Goal: Task Accomplishment & Management: Use online tool/utility

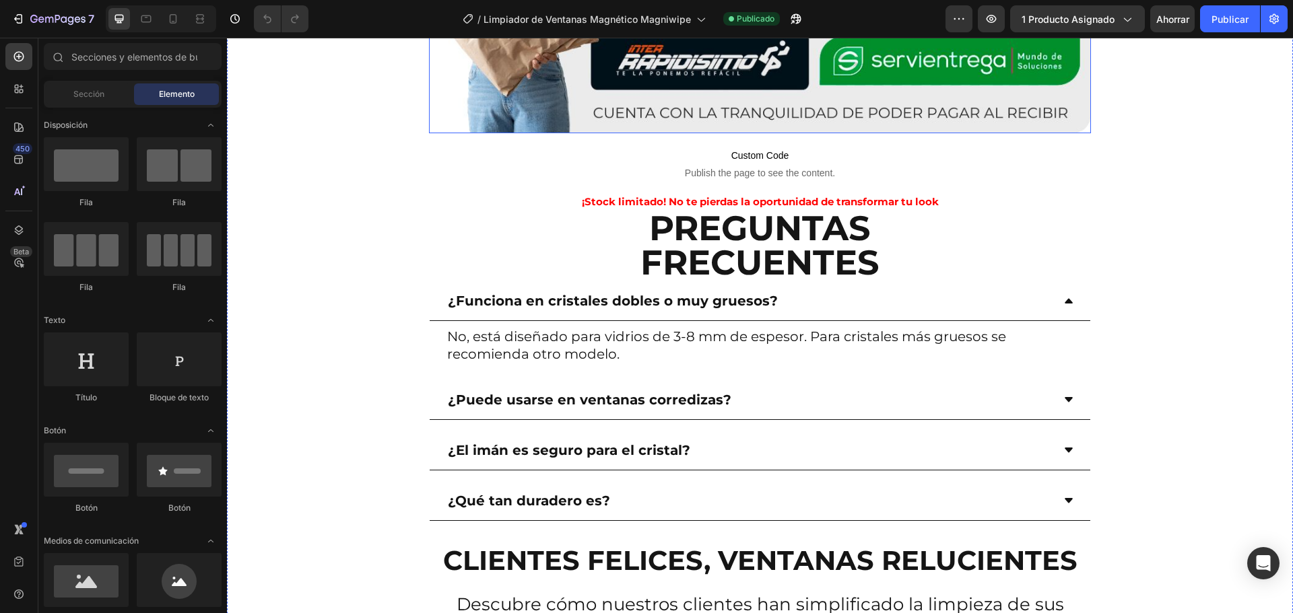
scroll to position [4868, 0]
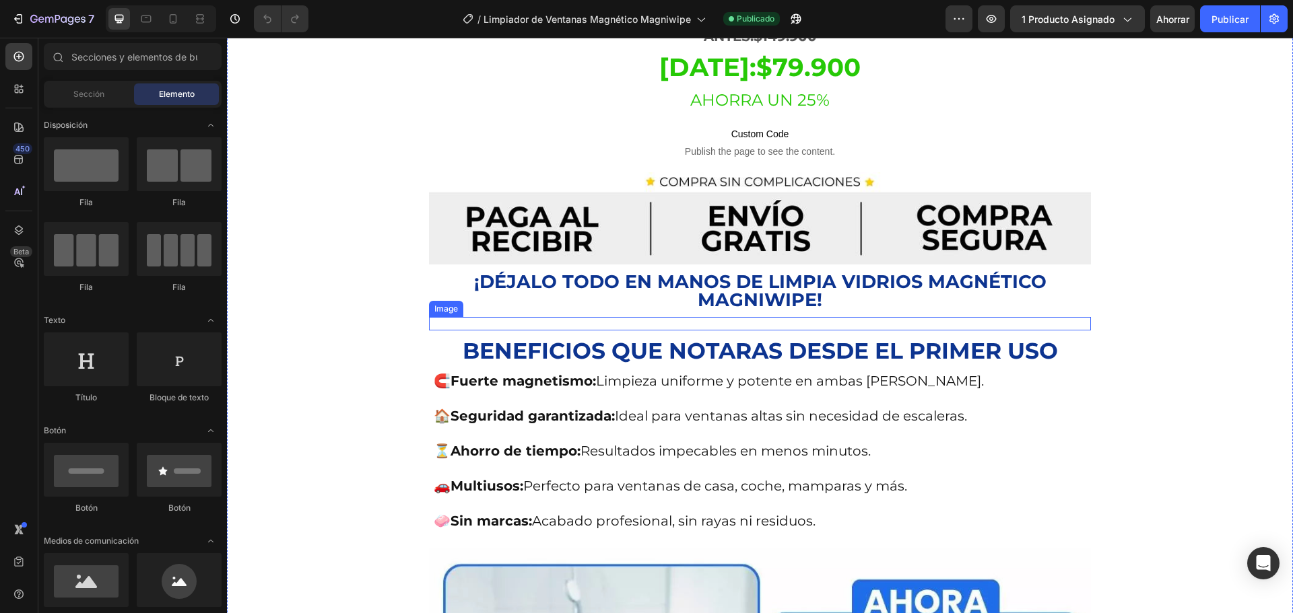
scroll to position [1010, 0]
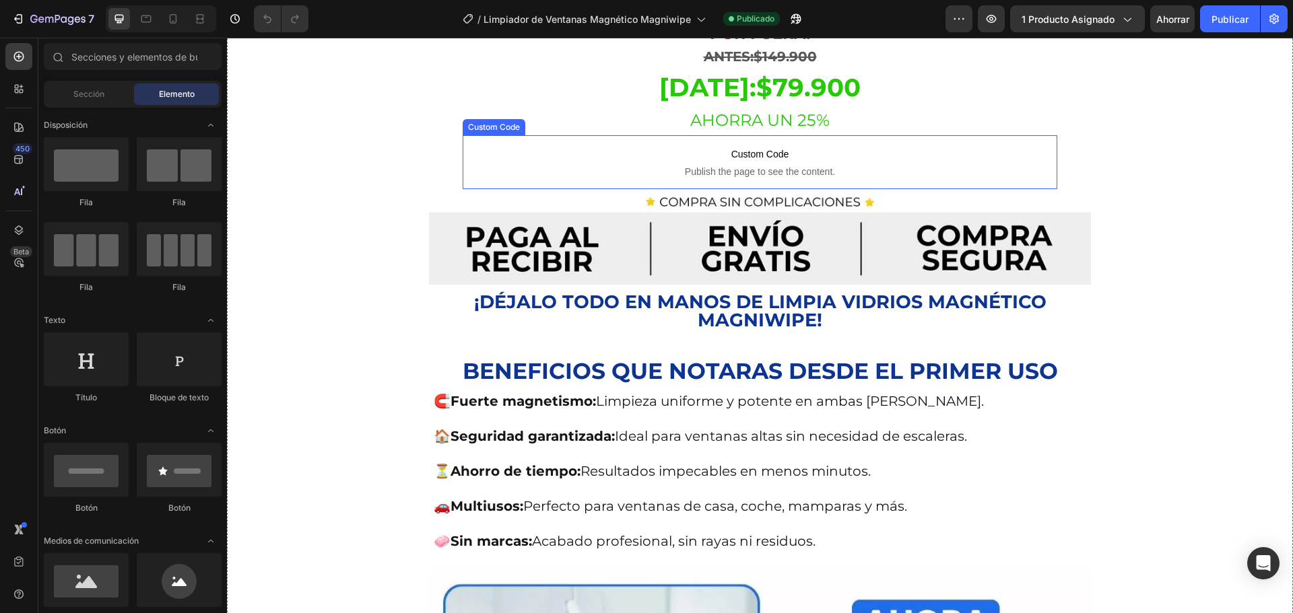
click at [769, 165] on span "Publish the page to see the content." at bounding box center [760, 171] width 594 height 13
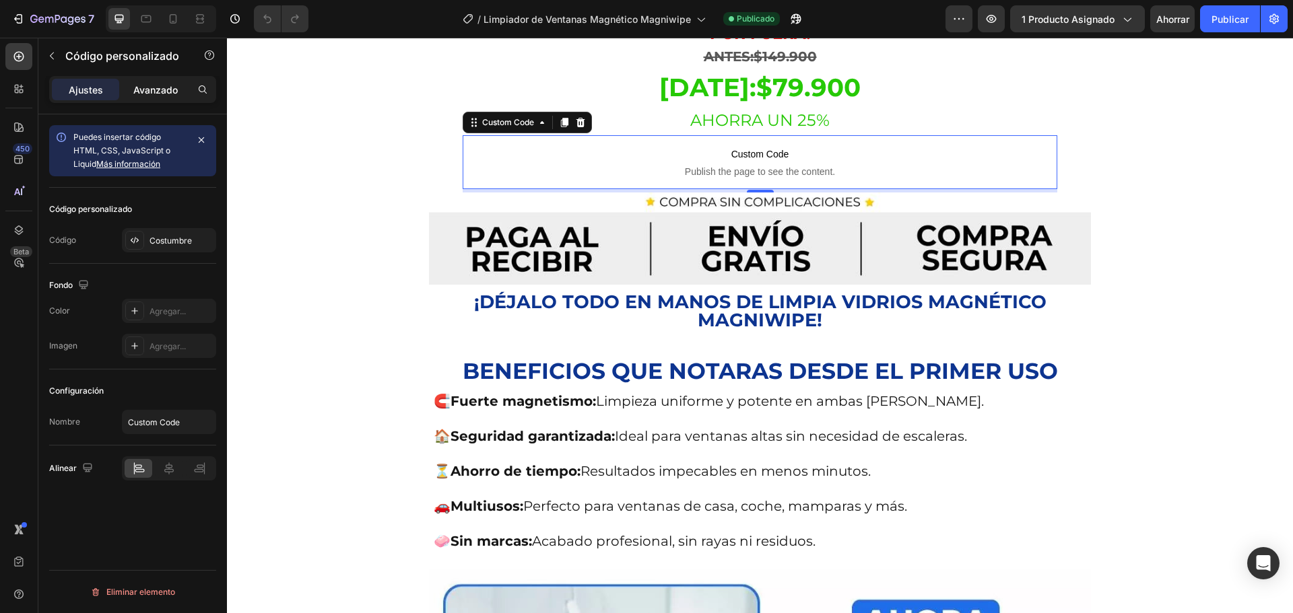
click at [154, 90] on font "Avanzado" at bounding box center [155, 89] width 44 height 11
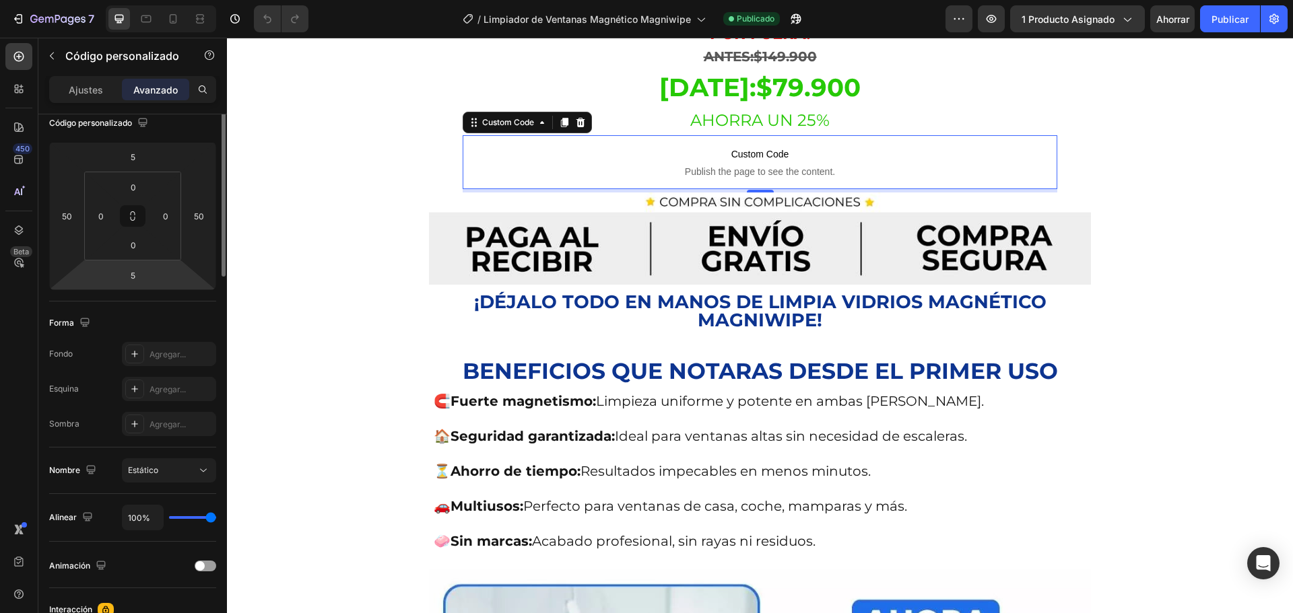
scroll to position [0, 0]
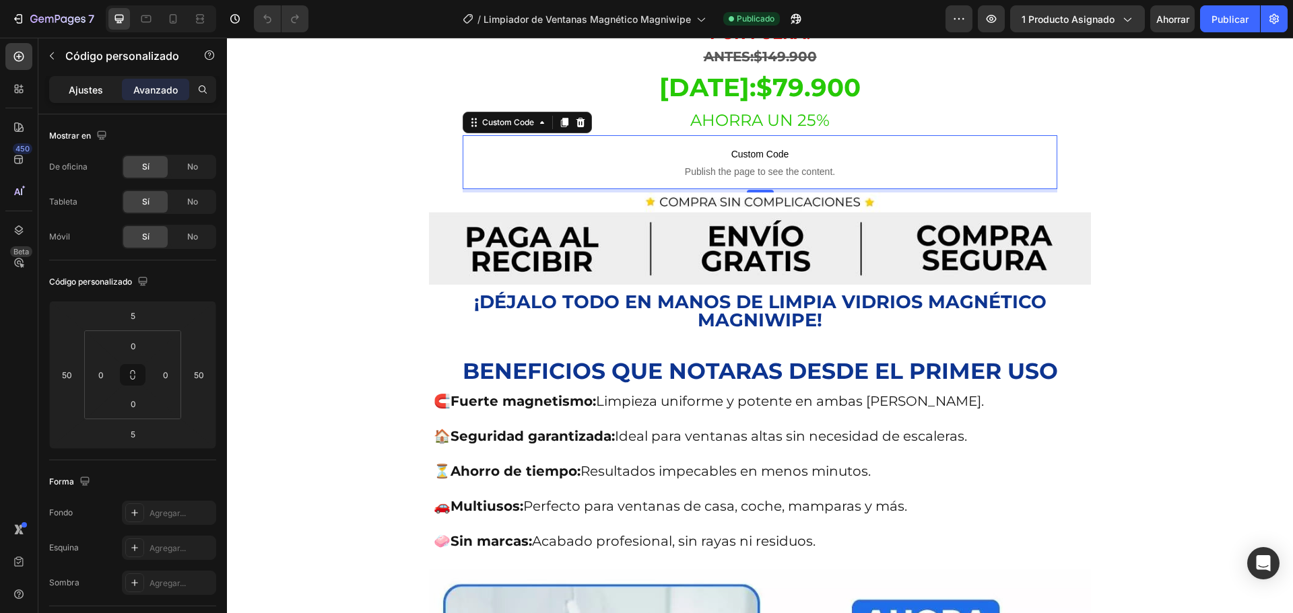
click at [98, 88] on font "Ajustes" at bounding box center [86, 89] width 34 height 11
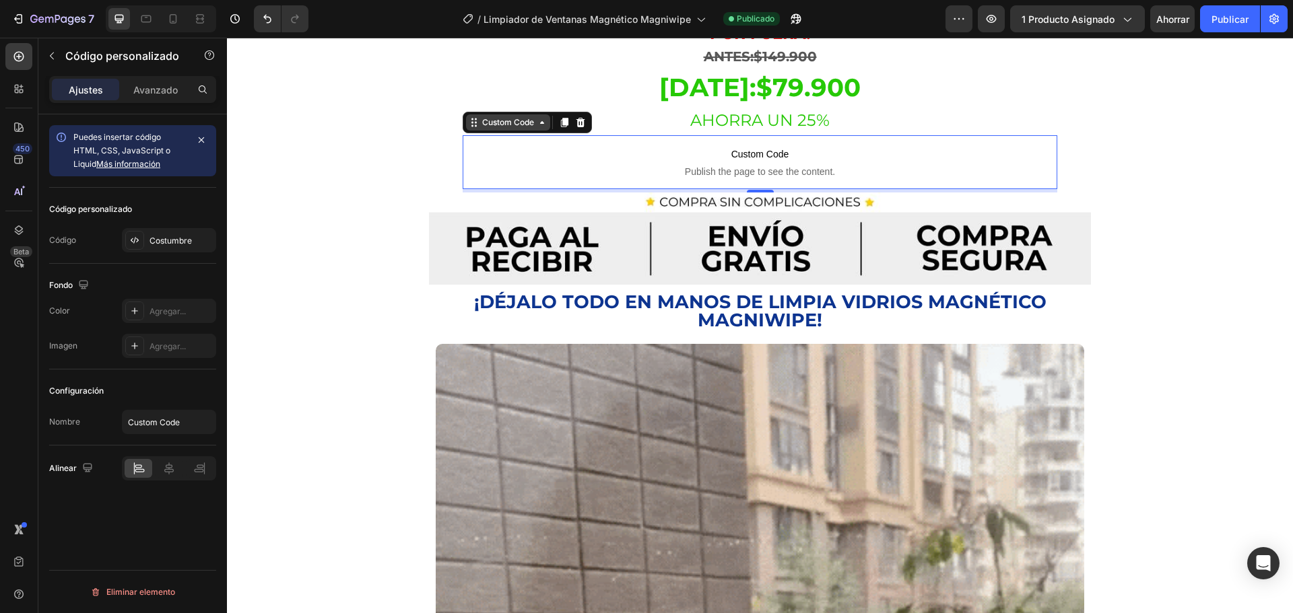
click at [542, 117] on icon at bounding box center [542, 122] width 11 height 11
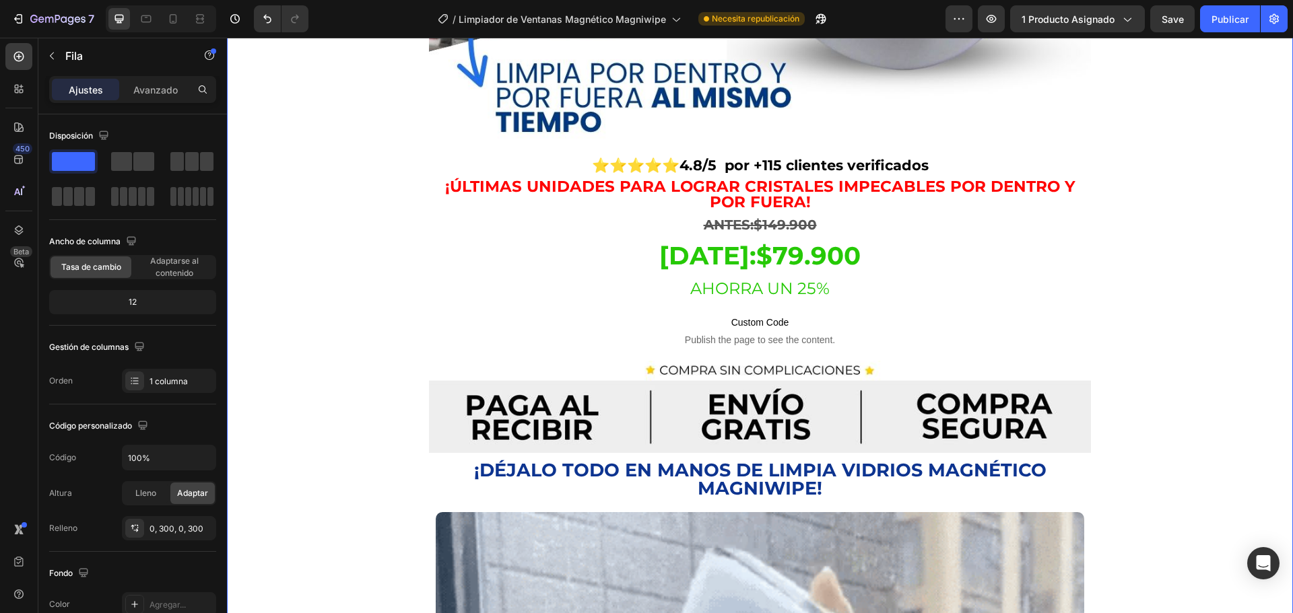
scroll to position [808, 0]
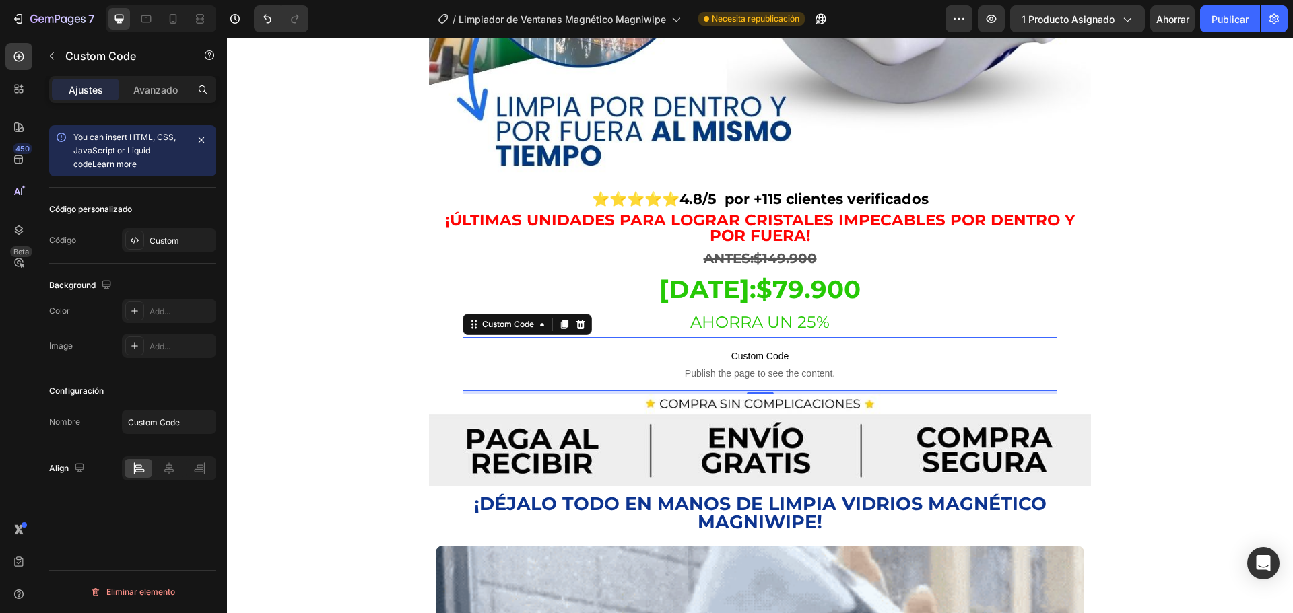
click at [822, 367] on span "Publish the page to see the content." at bounding box center [760, 373] width 594 height 13
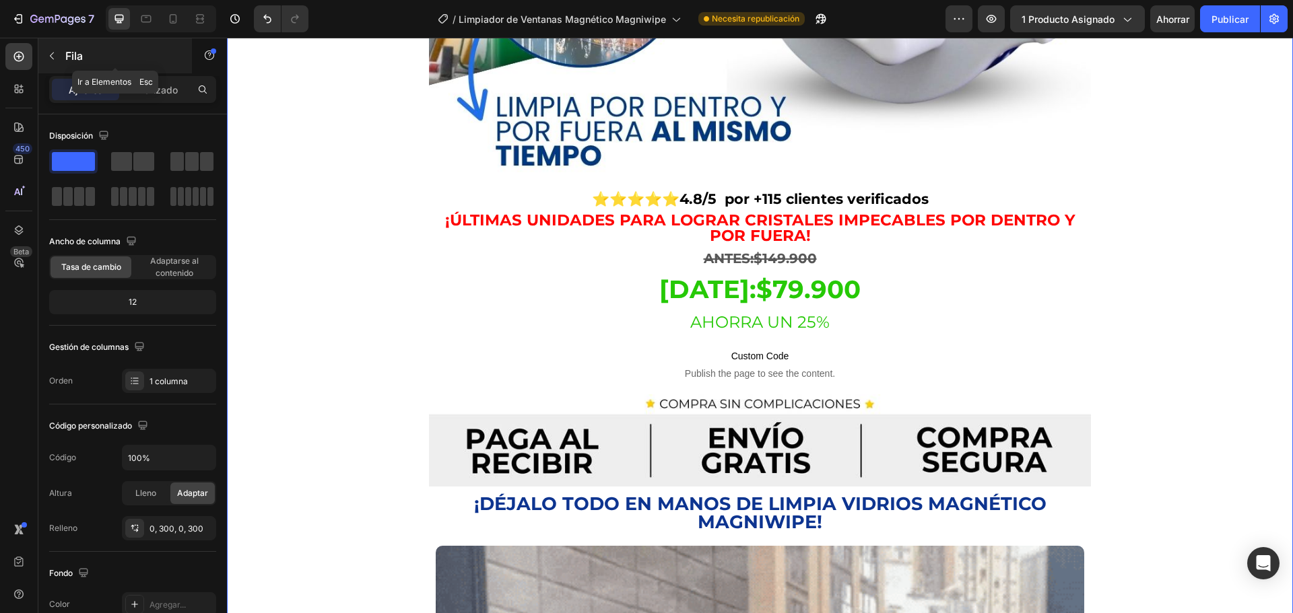
click at [56, 57] on icon "button" at bounding box center [51, 55] width 11 height 11
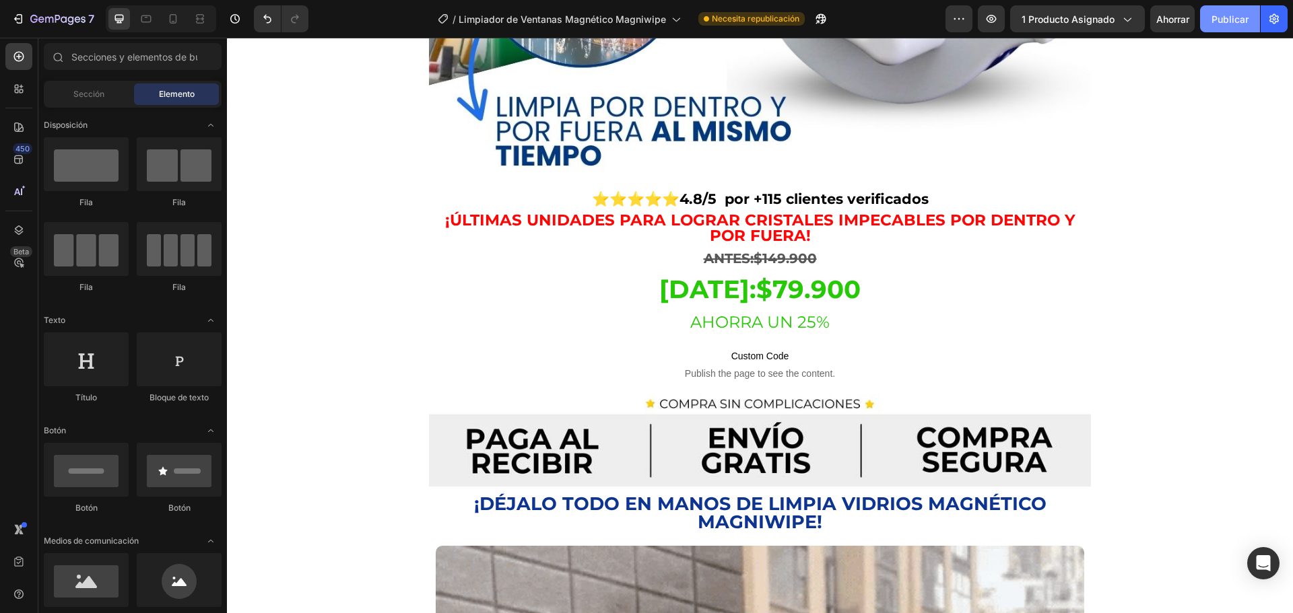
click at [1228, 12] on font "Publicar" at bounding box center [1229, 19] width 37 height 14
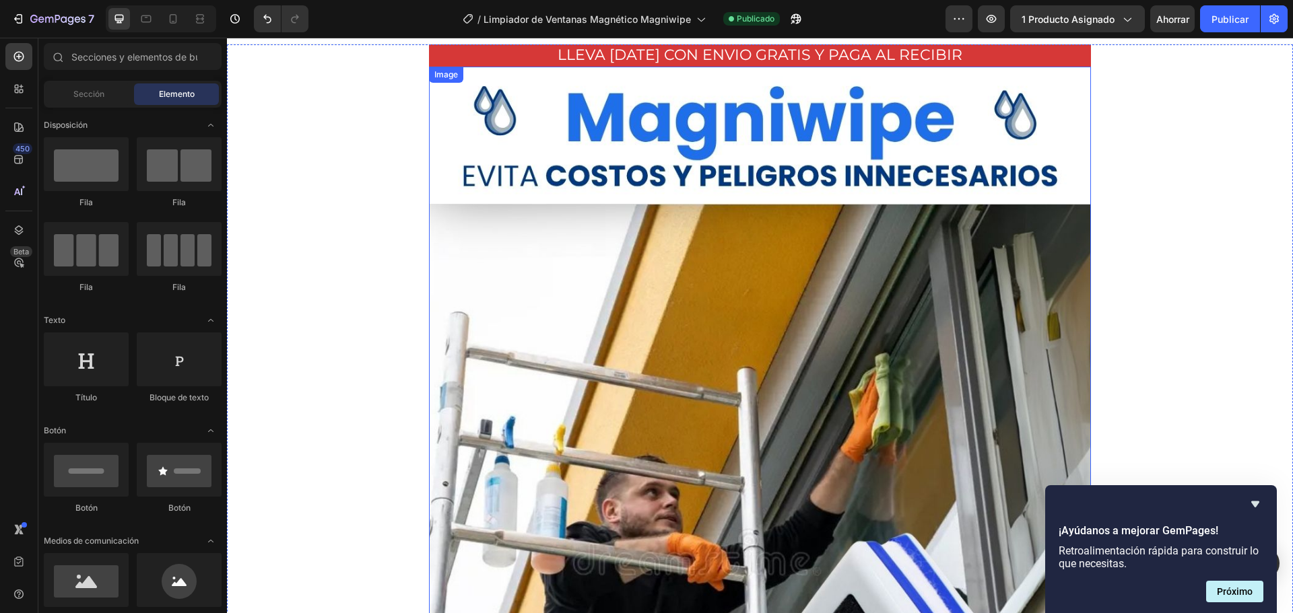
scroll to position [0, 0]
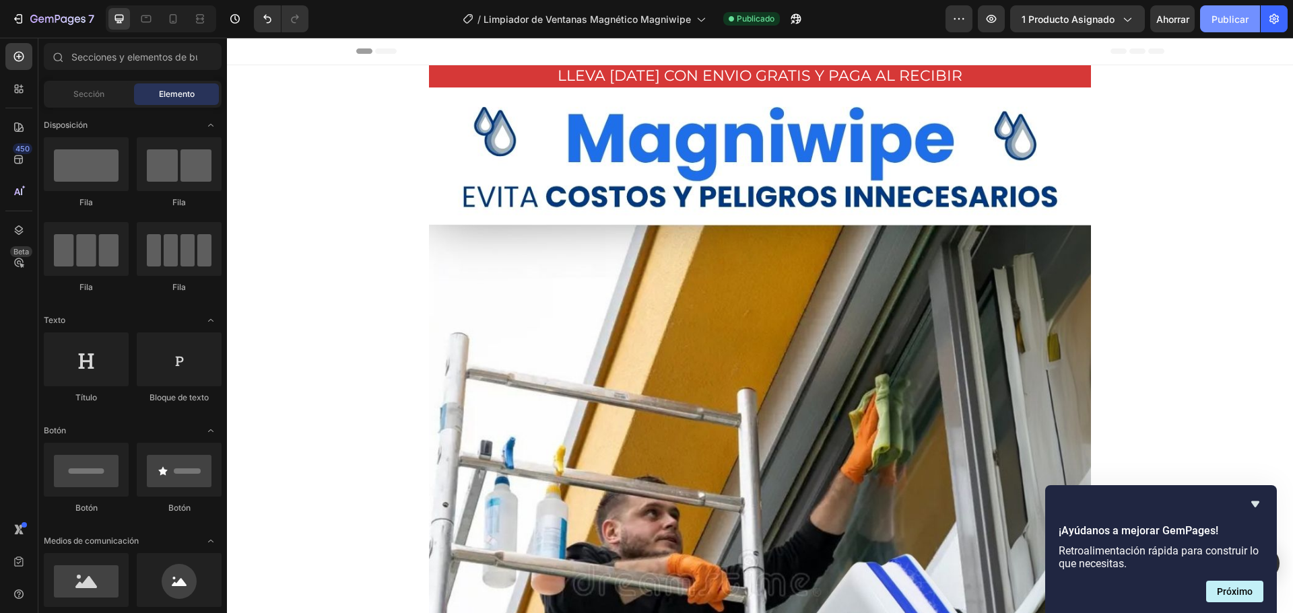
click at [1229, 17] on font "Publicar" at bounding box center [1229, 18] width 37 height 11
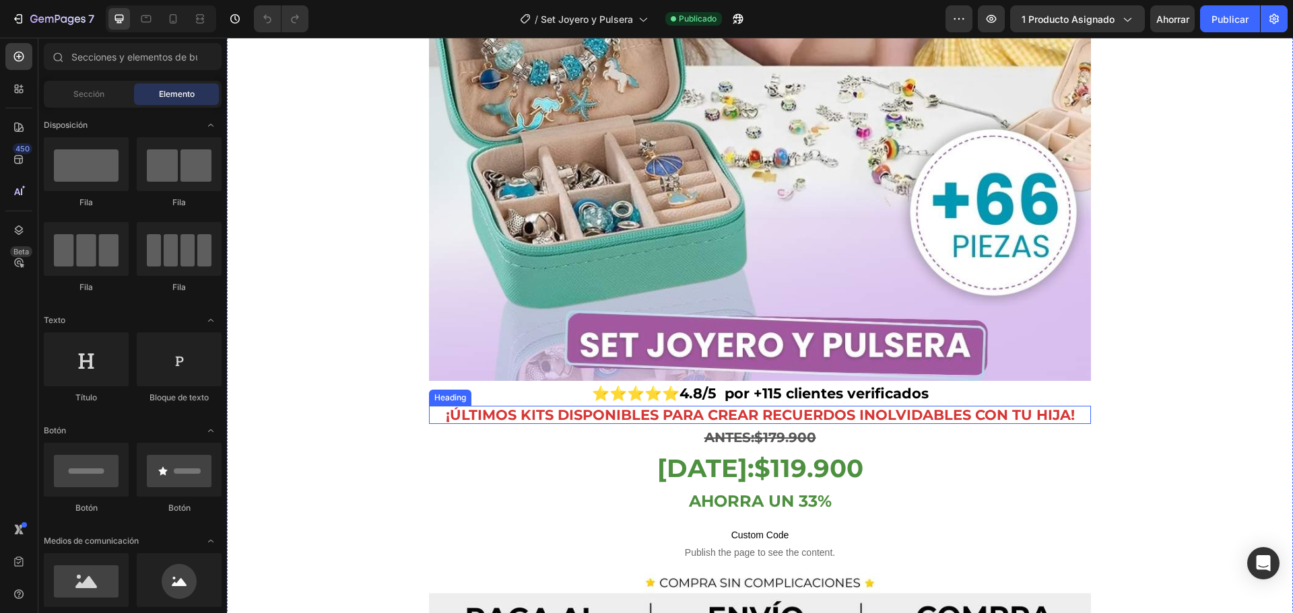
scroll to position [673, 0]
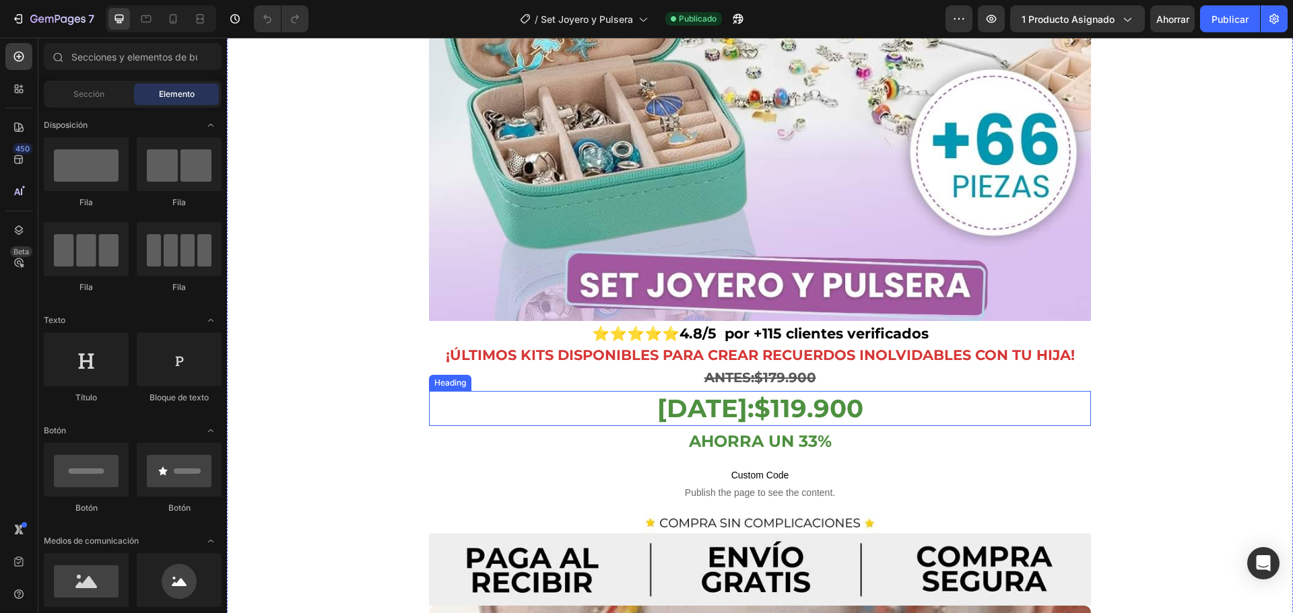
click at [730, 410] on h2 "HOY:$119.900" at bounding box center [760, 408] width 662 height 35
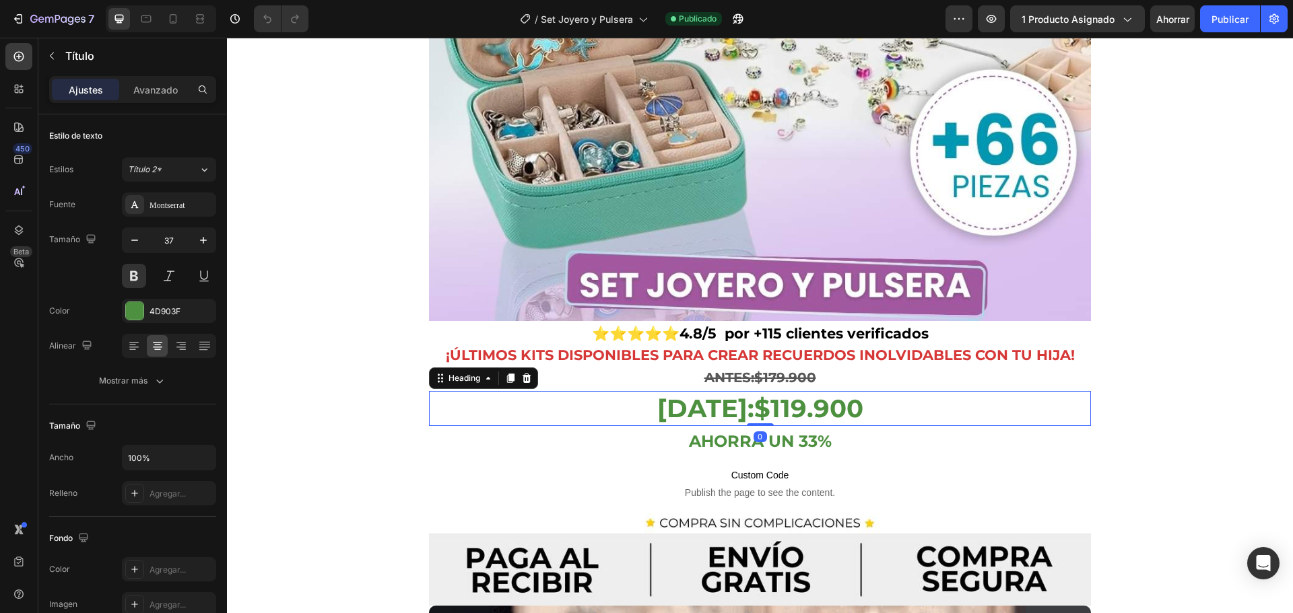
click at [737, 396] on h2 "HOY:$119.900" at bounding box center [760, 408] width 662 height 35
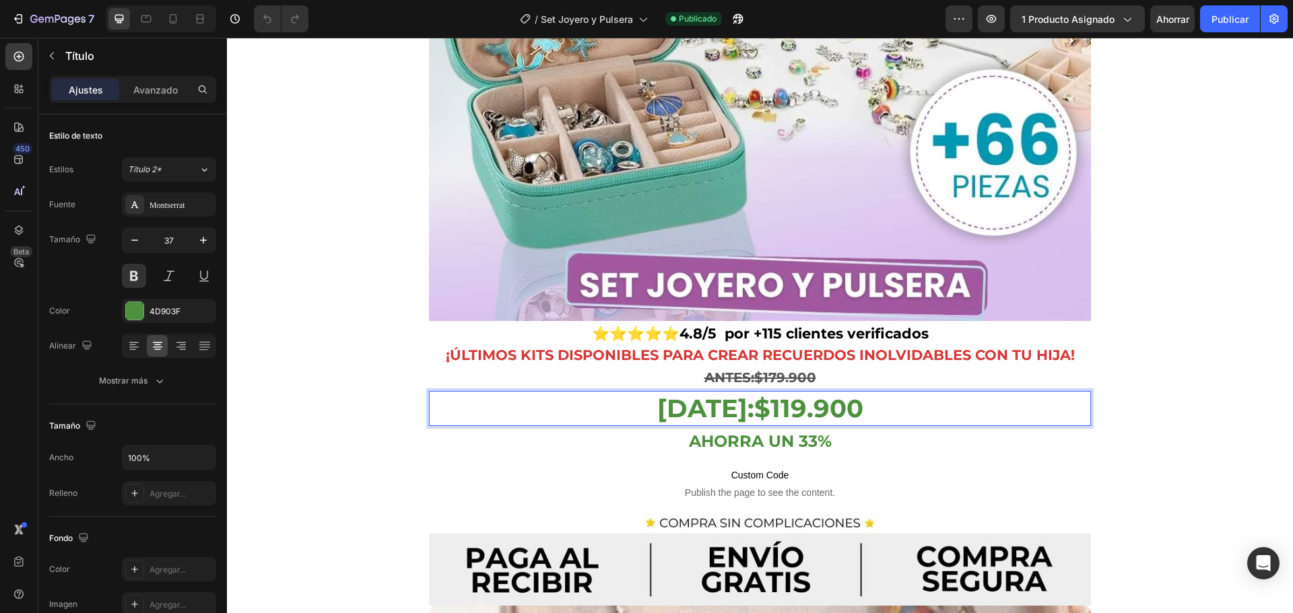
click at [772, 397] on p "HOY:$119.900" at bounding box center [759, 409] width 659 height 32
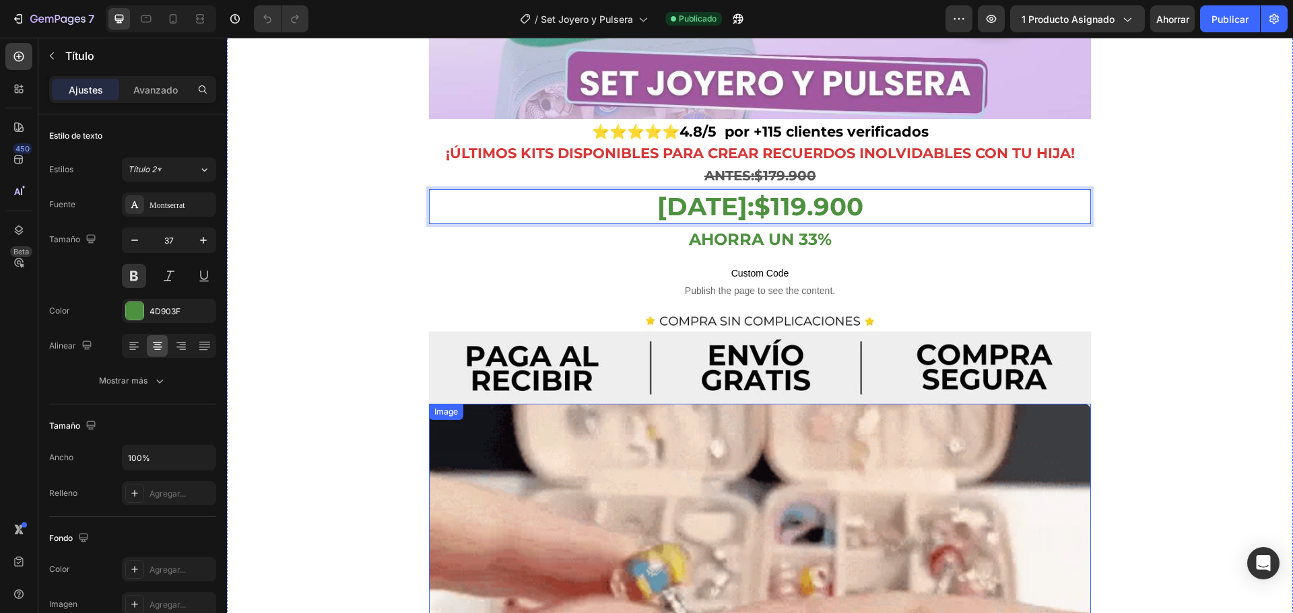
scroll to position [808, 0]
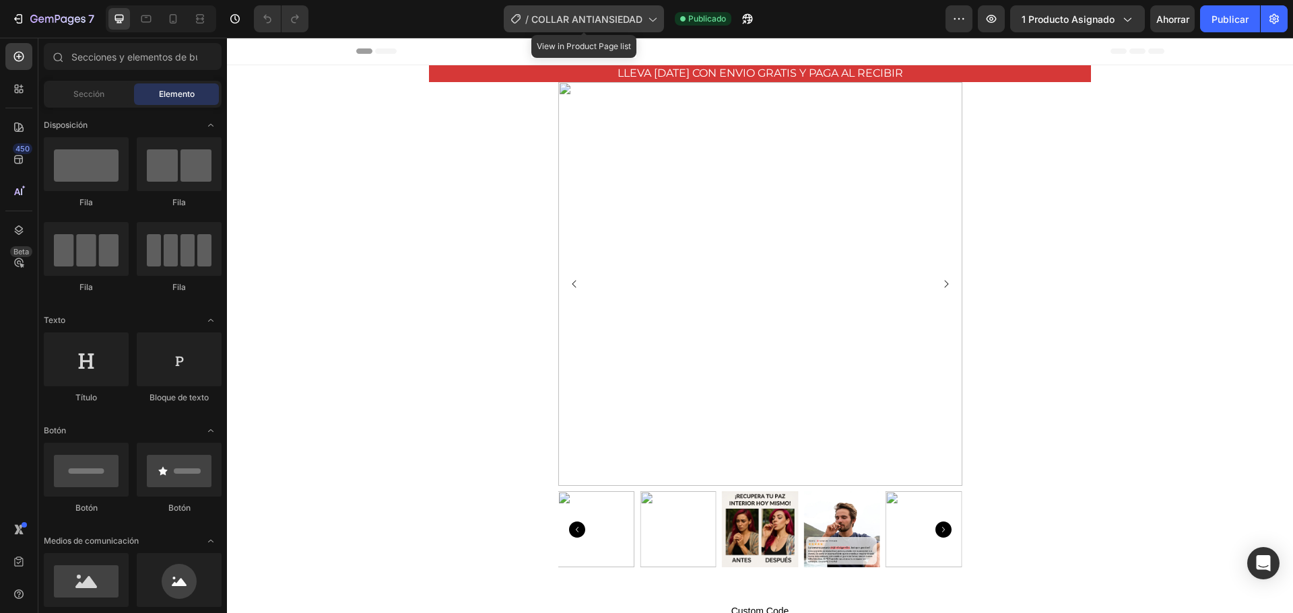
click at [655, 17] on icon at bounding box center [651, 18] width 13 height 13
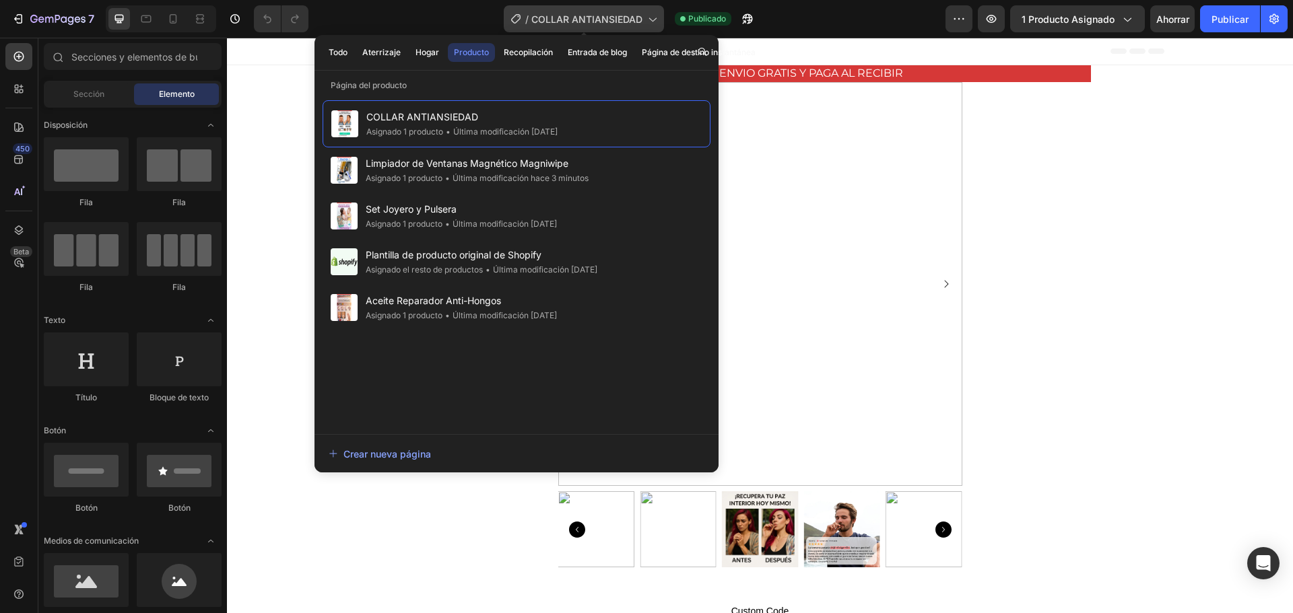
click at [655, 17] on icon at bounding box center [651, 18] width 13 height 13
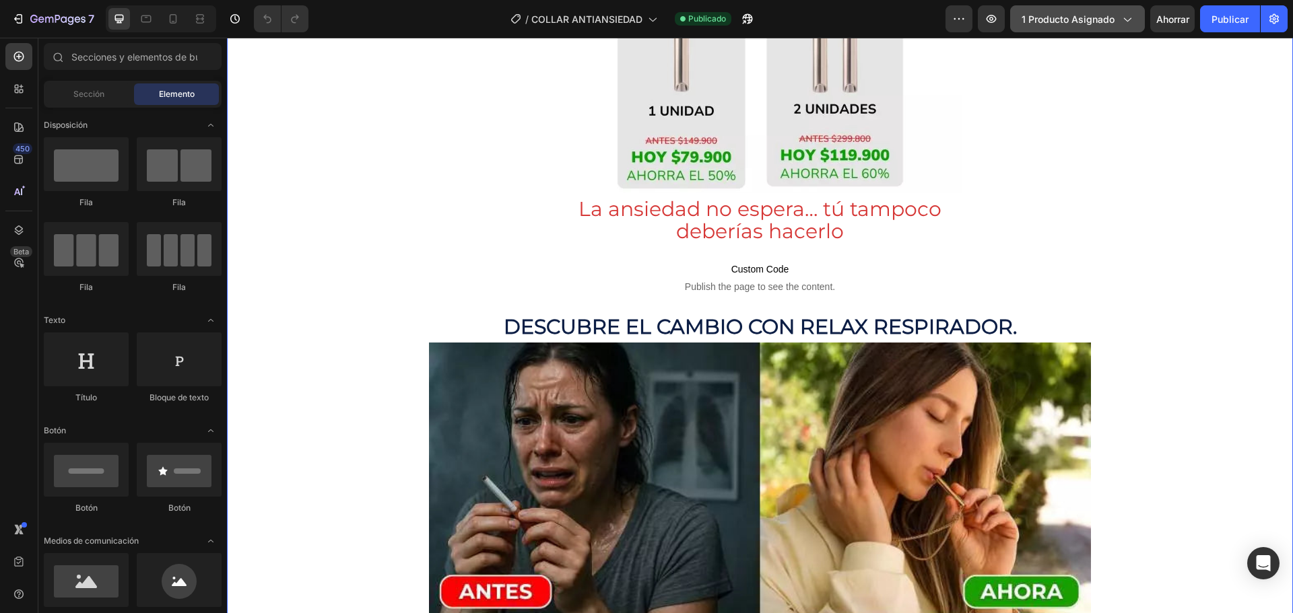
scroll to position [875, 0]
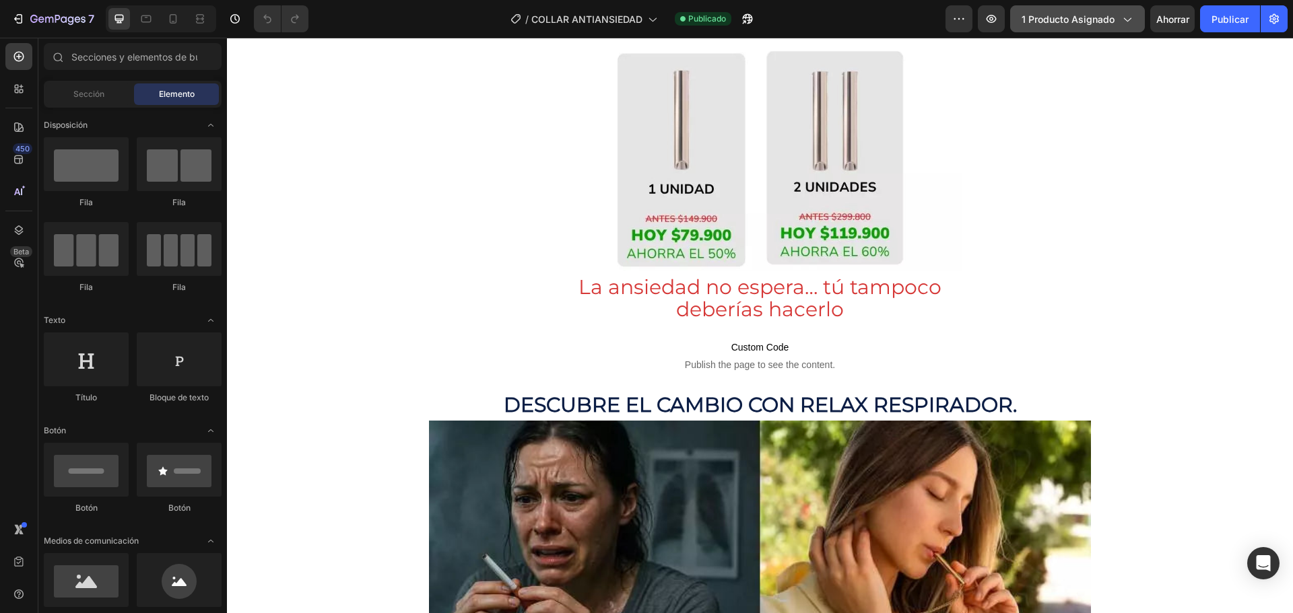
click at [1122, 13] on icon "button" at bounding box center [1126, 18] width 13 height 13
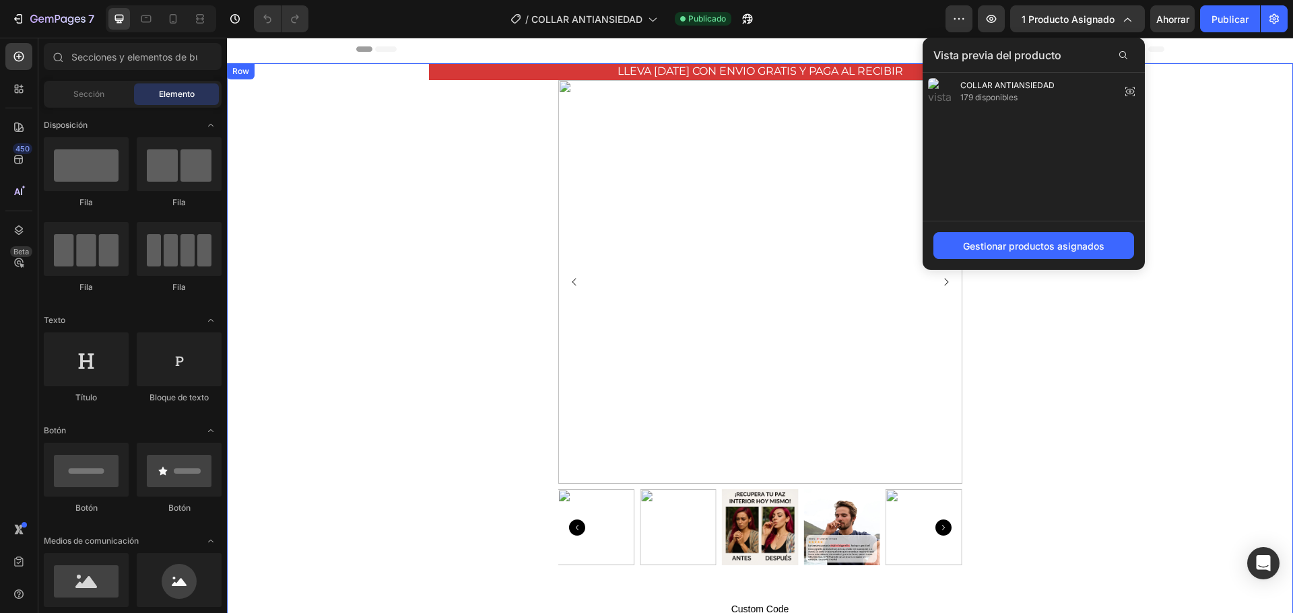
scroll to position [0, 0]
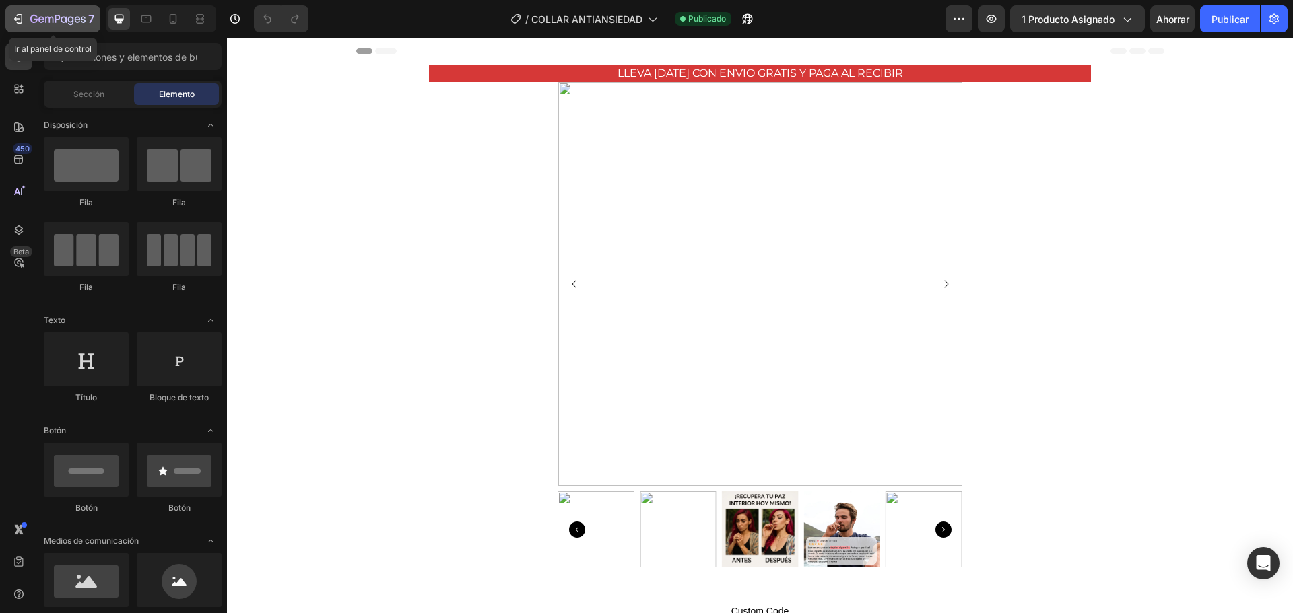
click at [26, 15] on div "7" at bounding box center [52, 19] width 83 height 16
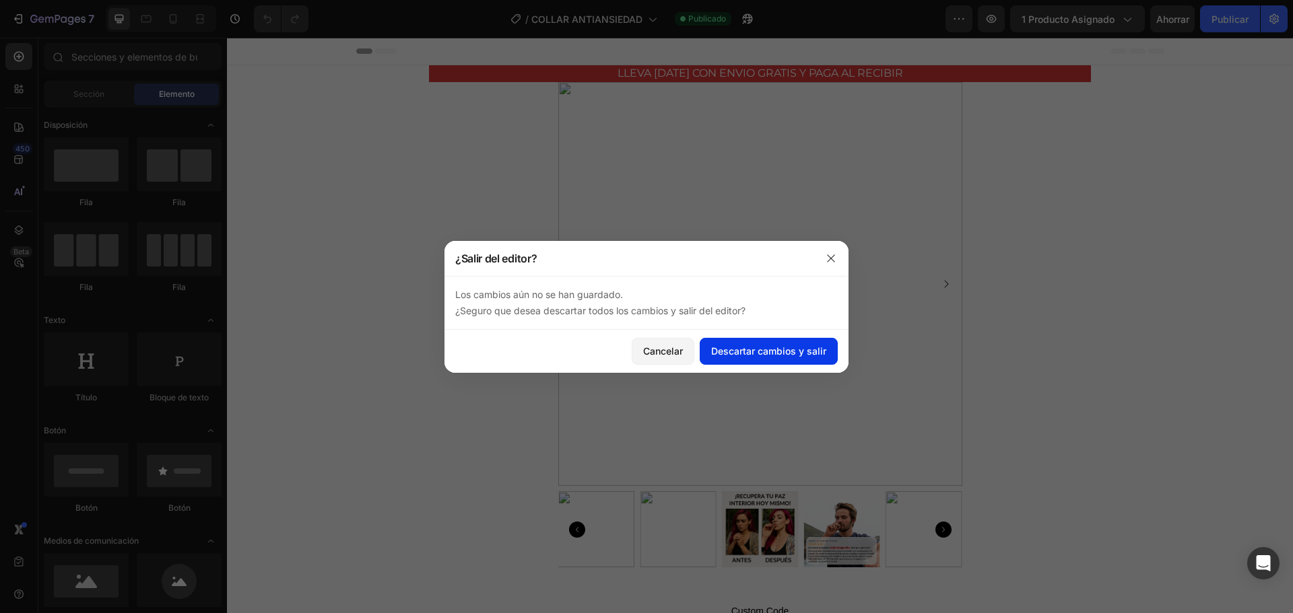
click at [759, 355] on font "Descartar cambios y salir" at bounding box center [768, 350] width 115 height 11
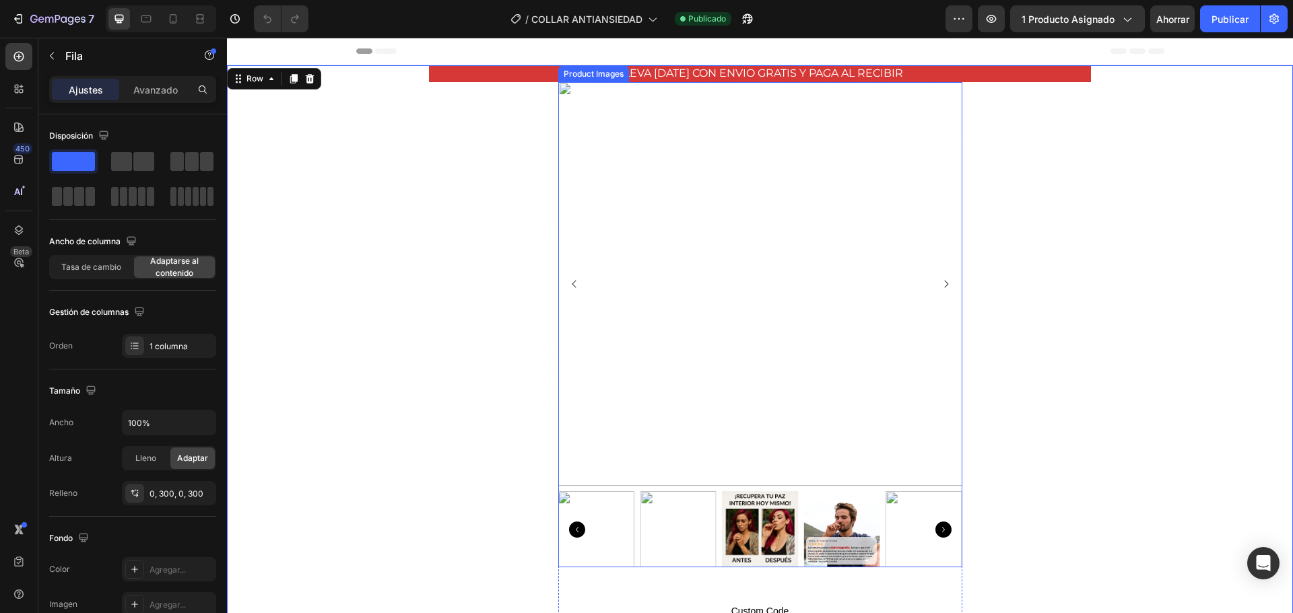
click at [798, 233] on img at bounding box center [760, 284] width 404 height 404
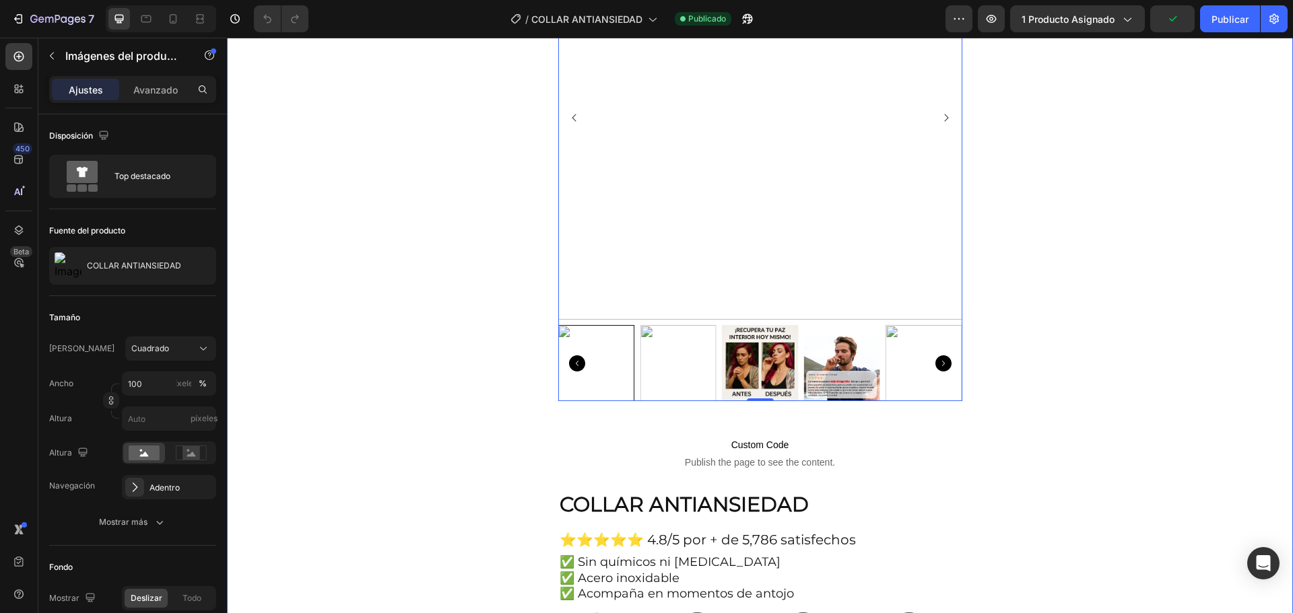
scroll to position [67, 0]
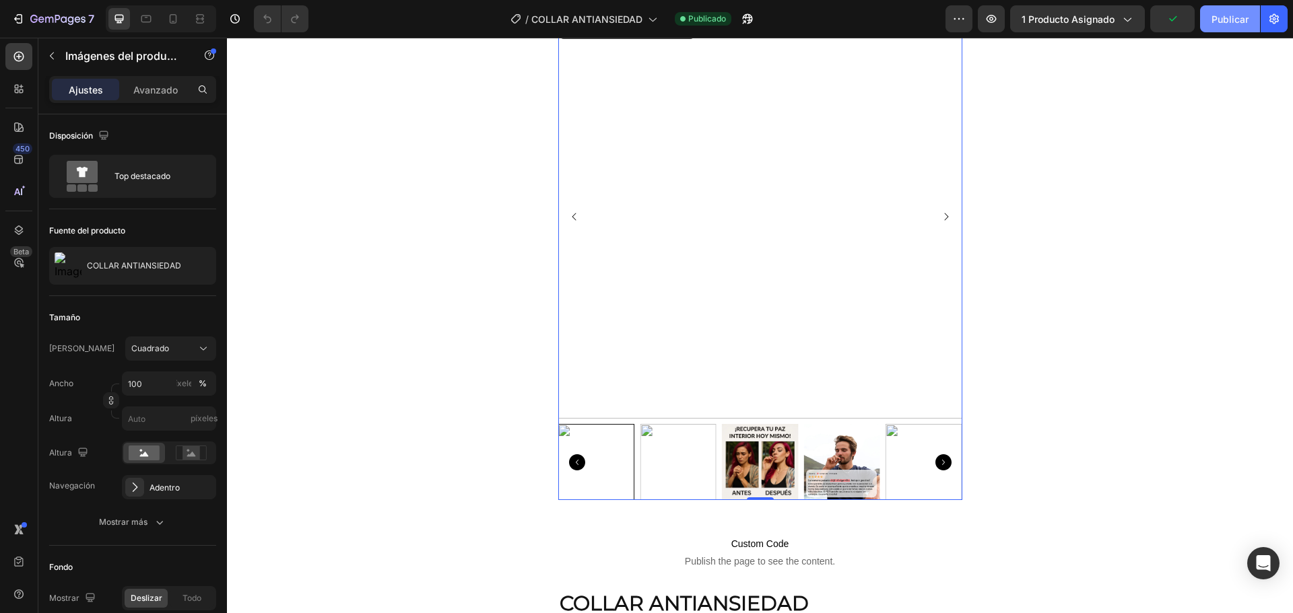
click at [1227, 25] on font "Publicar" at bounding box center [1229, 19] width 37 height 14
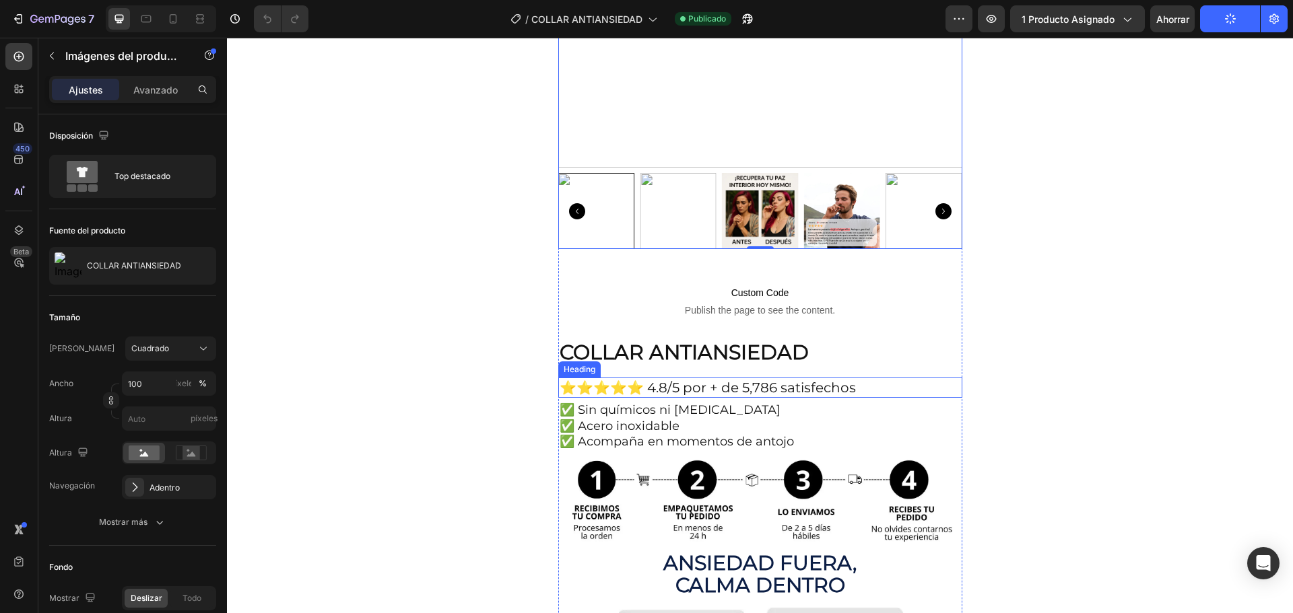
scroll to position [471, 0]
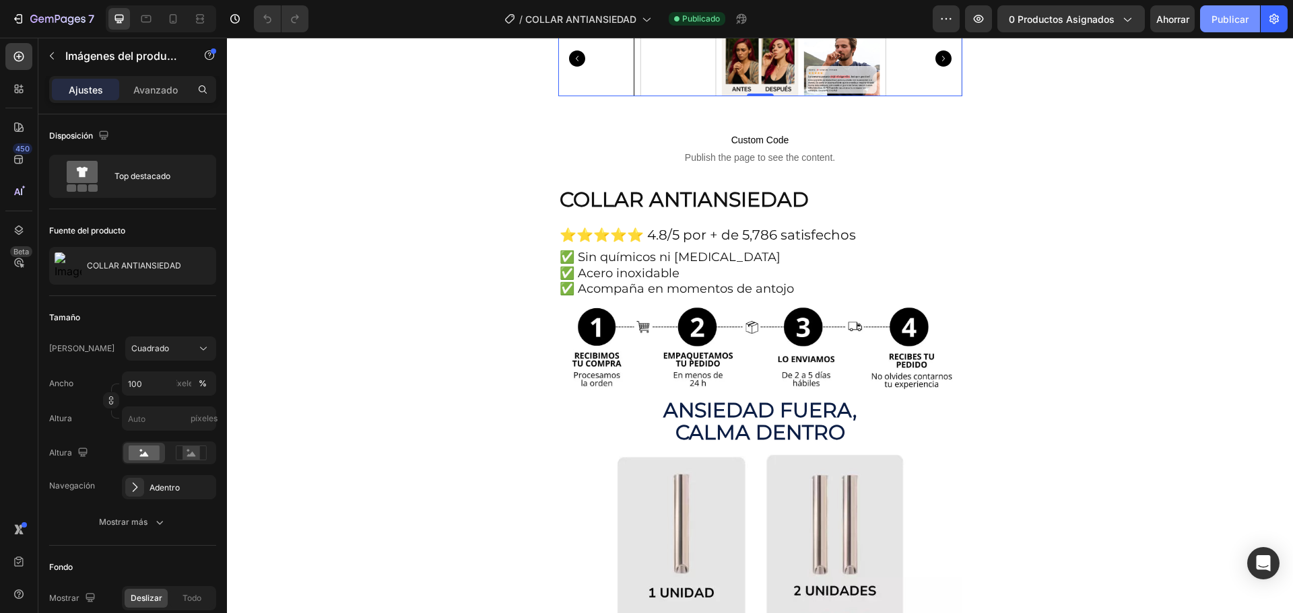
click at [1235, 20] on font "Publicar" at bounding box center [1229, 18] width 37 height 11
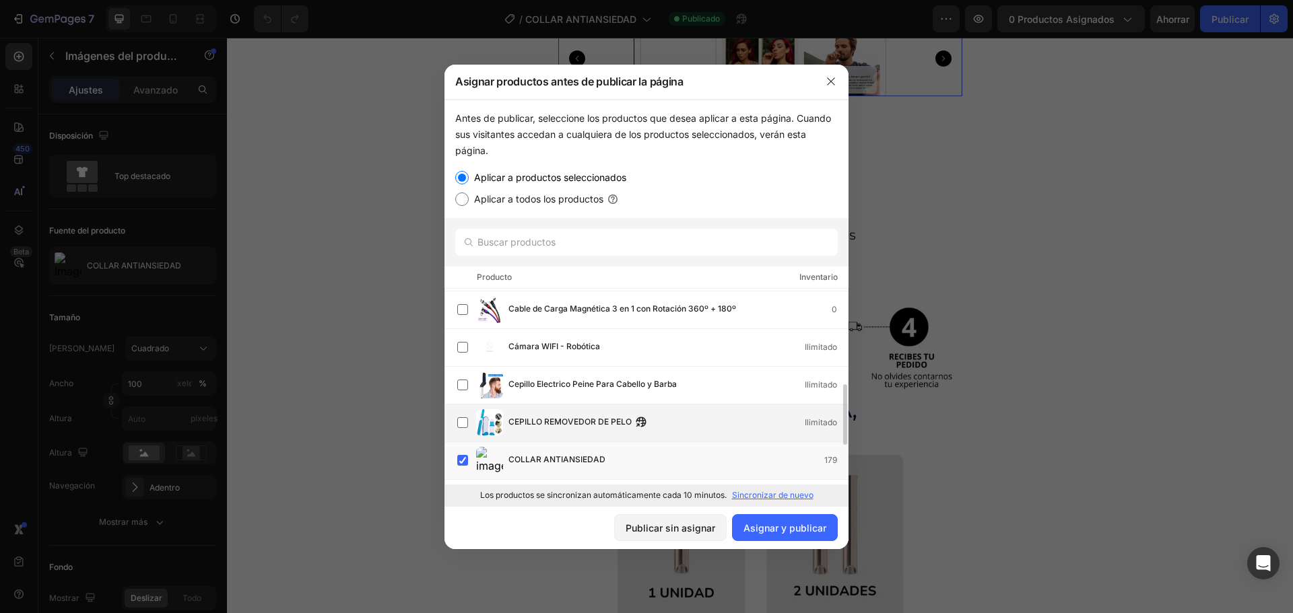
scroll to position [404, 0]
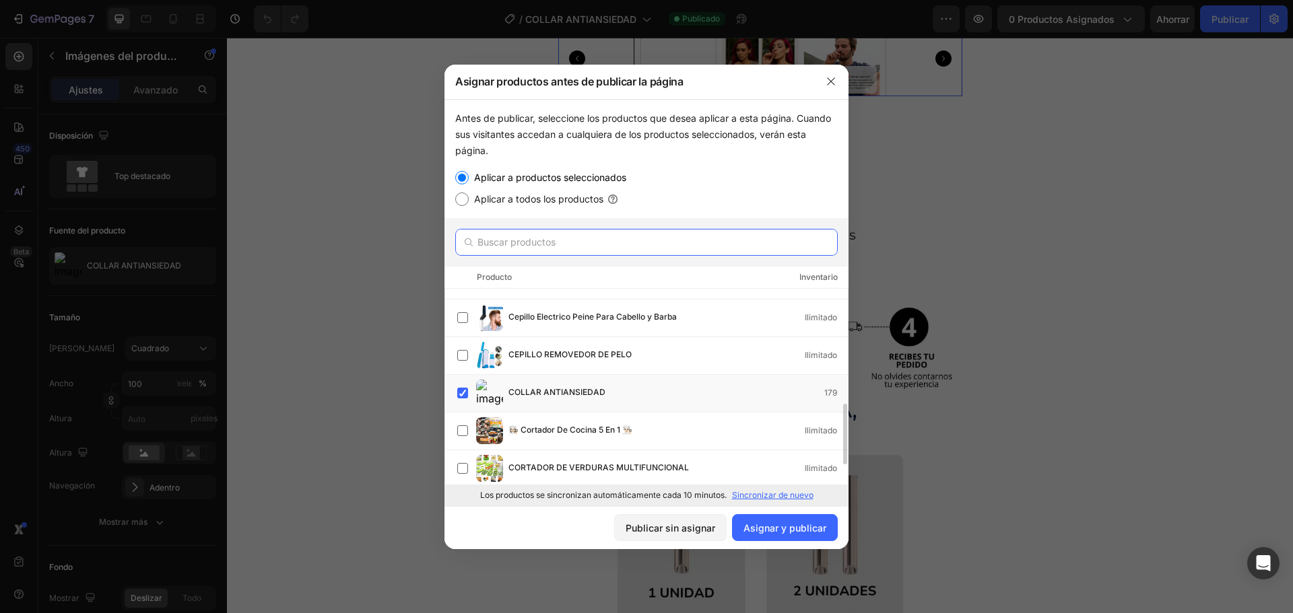
click at [566, 244] on input "text" at bounding box center [646, 242] width 382 height 27
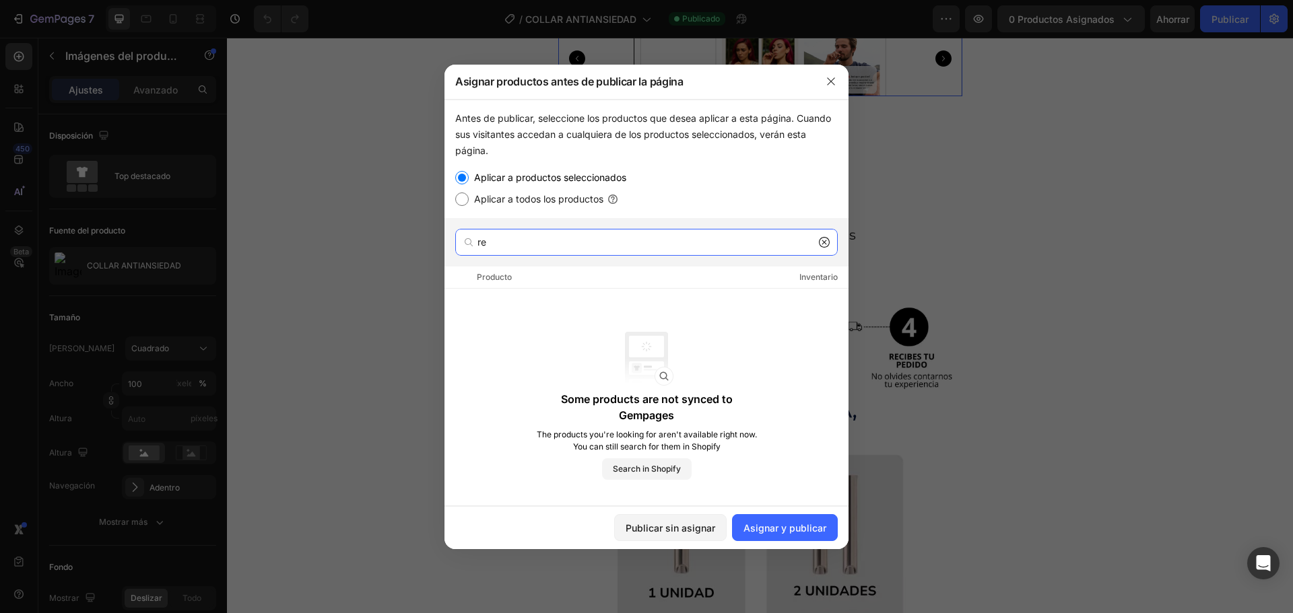
type input "r"
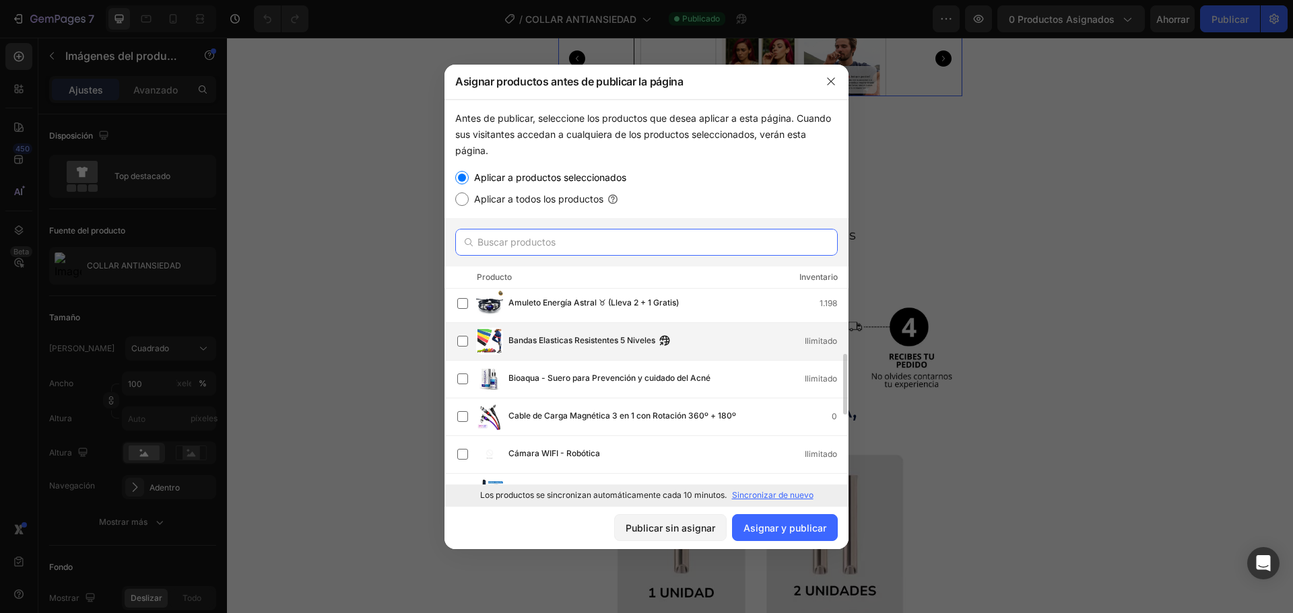
scroll to position [364, 0]
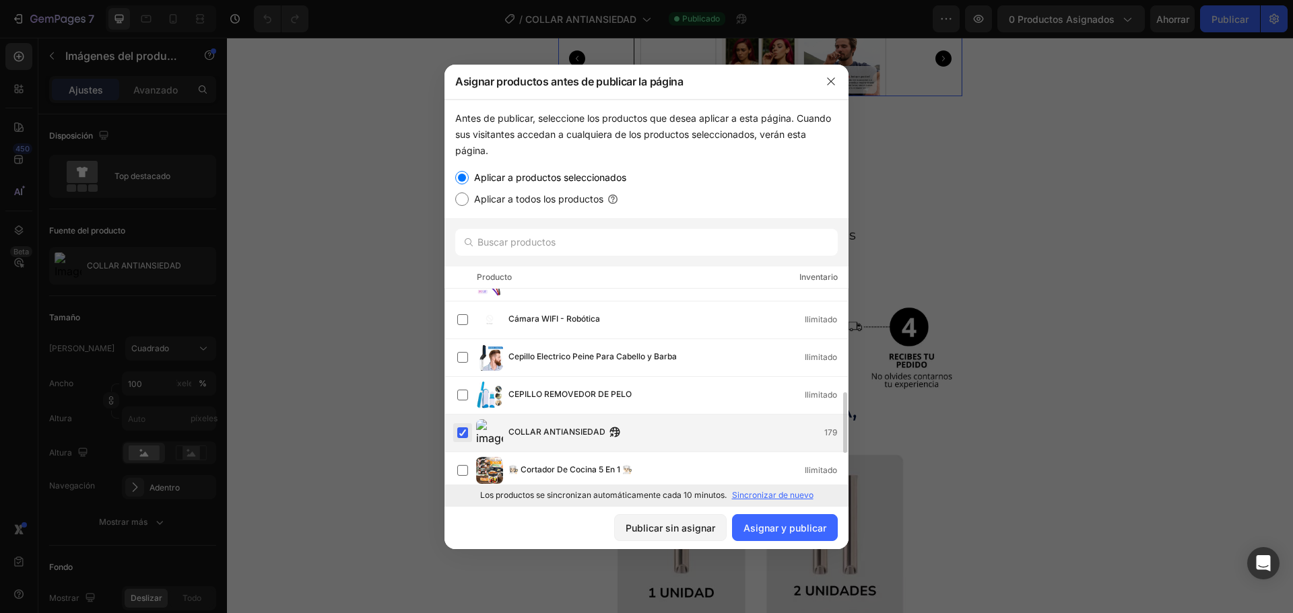
click at [463, 428] on label at bounding box center [462, 433] width 11 height 11
click at [468, 432] on label at bounding box center [462, 433] width 11 height 11
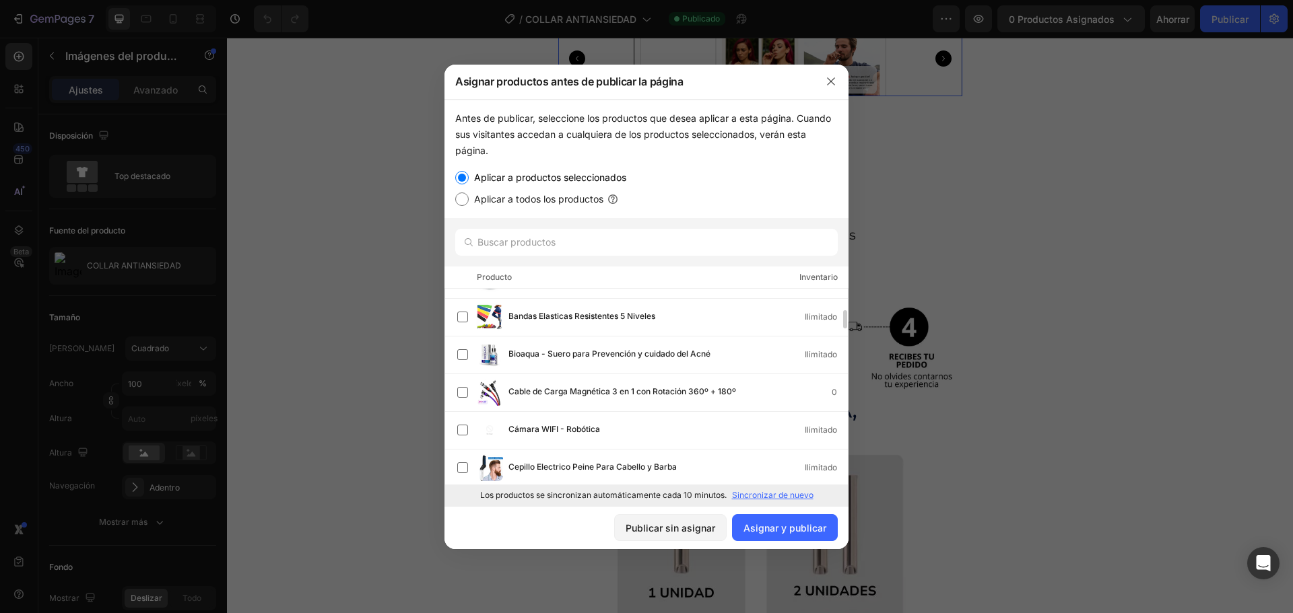
scroll to position [0, 0]
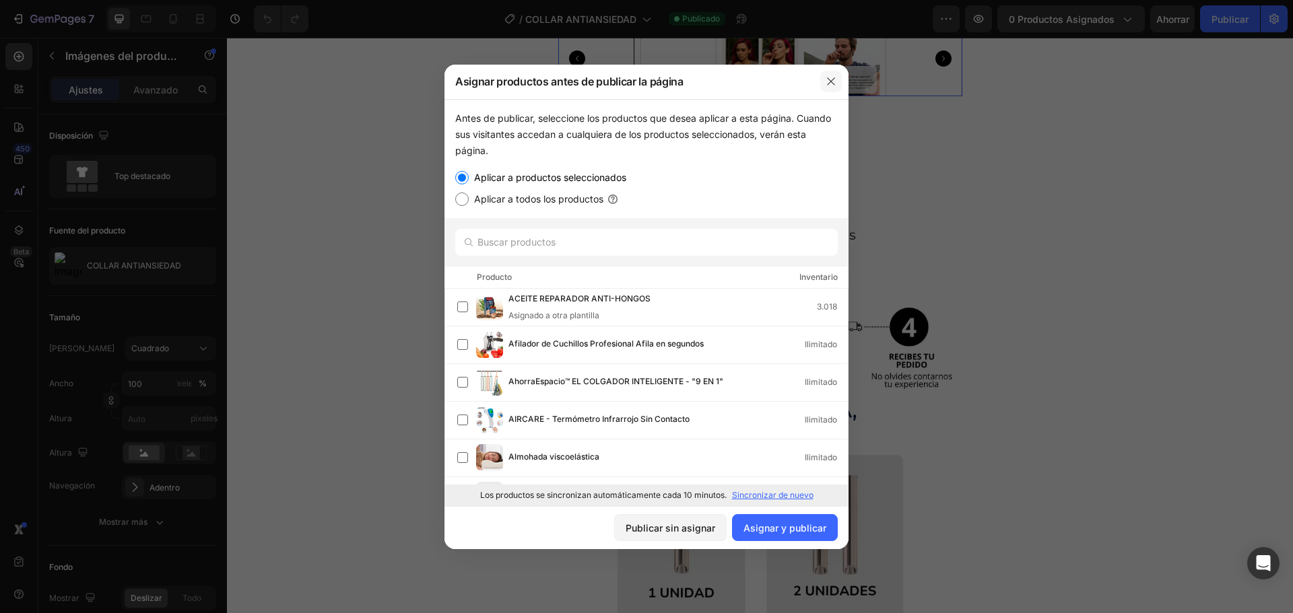
drag, startPoint x: 827, startPoint y: 82, endPoint x: 629, endPoint y: 69, distance: 197.7
click at [827, 82] on icon "button" at bounding box center [830, 81] width 11 height 11
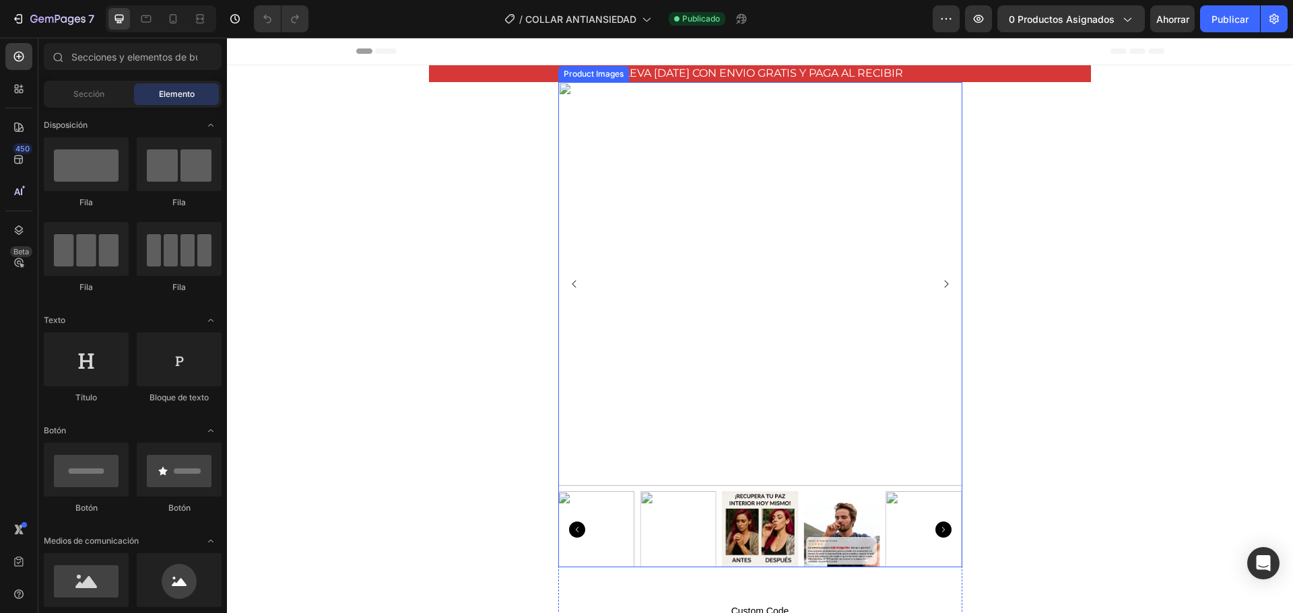
click at [619, 544] on img at bounding box center [595, 529] width 77 height 77
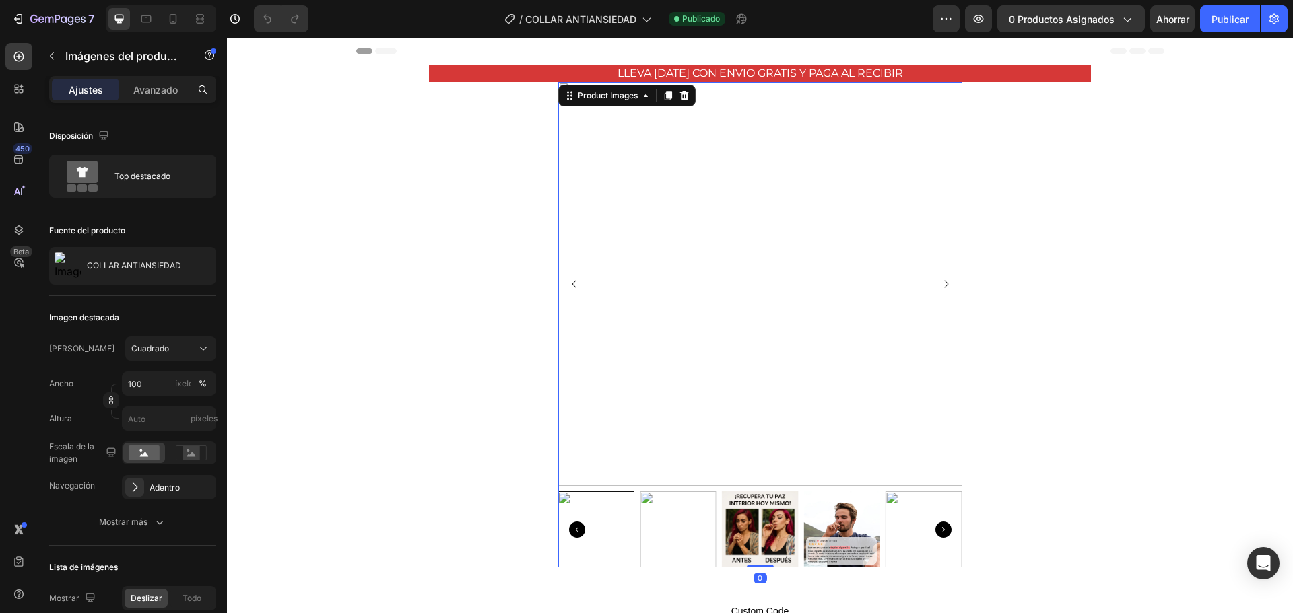
click at [679, 525] on img at bounding box center [678, 529] width 77 height 77
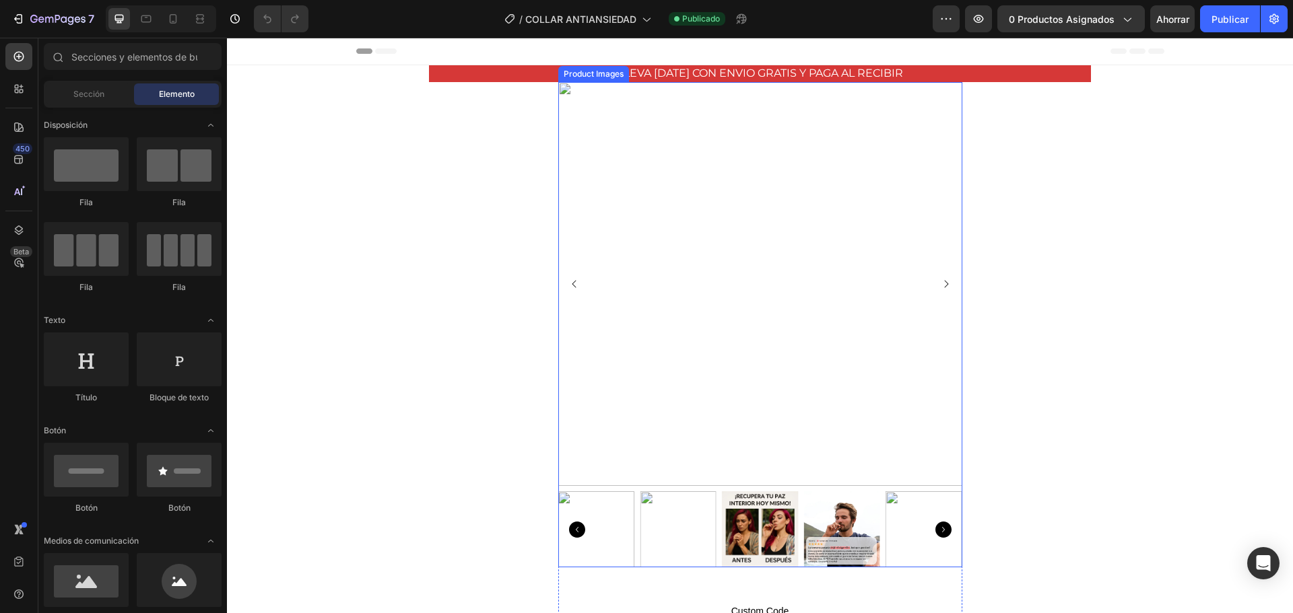
click at [599, 511] on img at bounding box center [595, 529] width 77 height 77
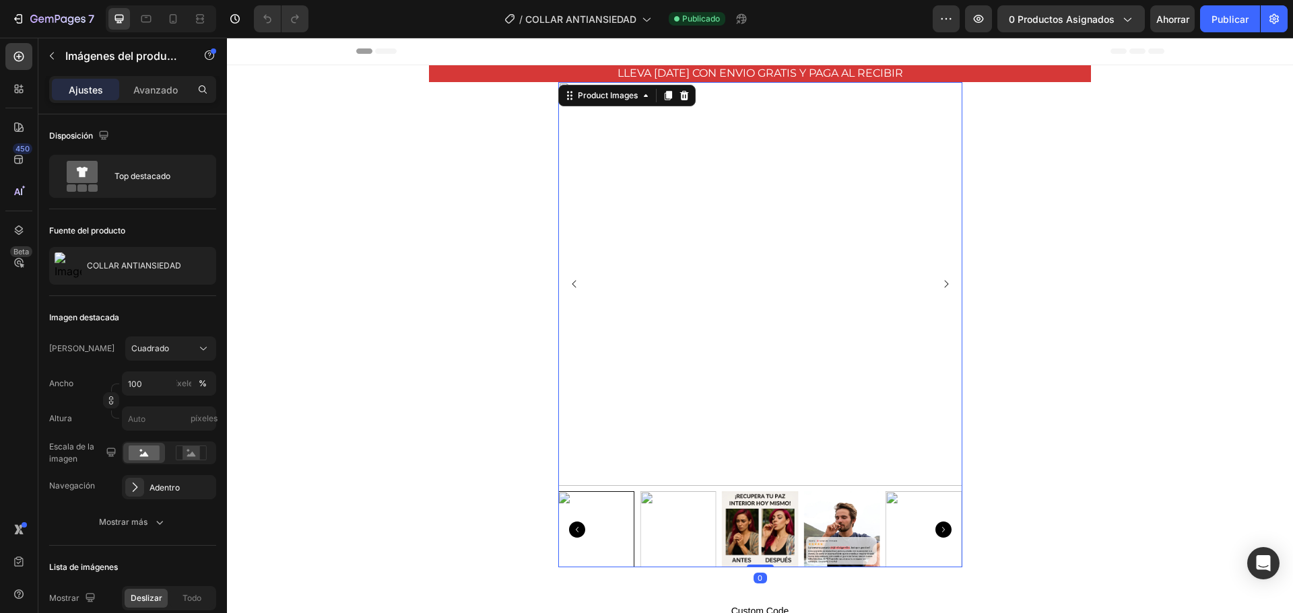
click at [648, 526] on img at bounding box center [678, 529] width 77 height 77
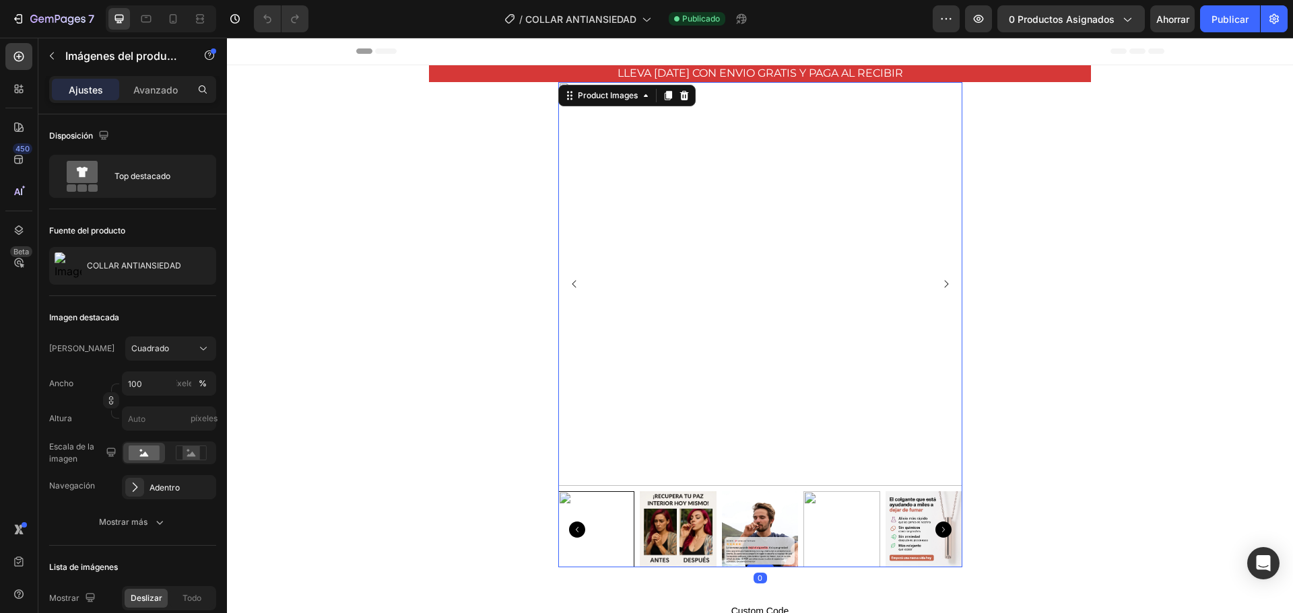
click at [671, 518] on img at bounding box center [678, 529] width 77 height 77
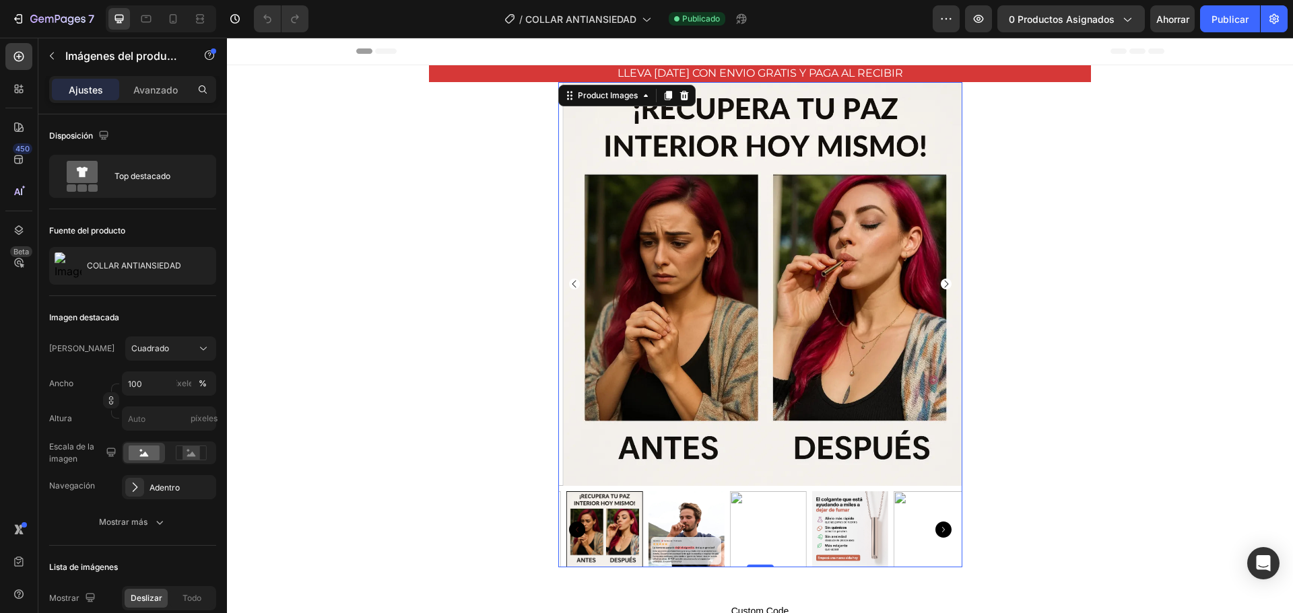
click at [677, 521] on img at bounding box center [686, 529] width 77 height 77
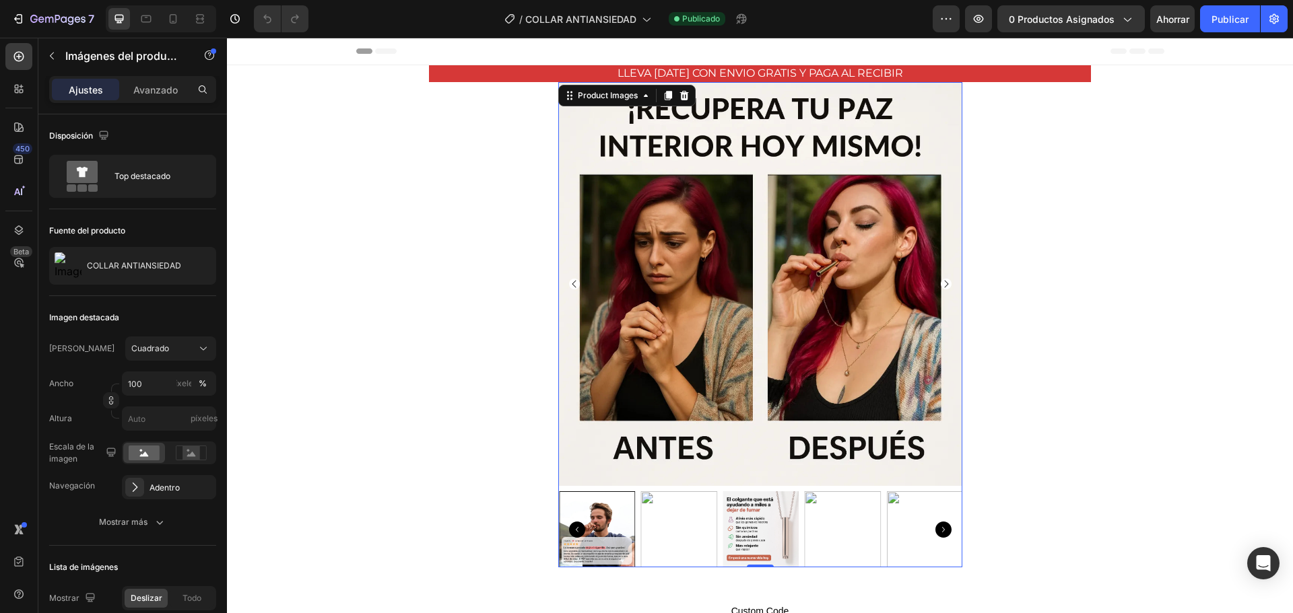
click at [691, 520] on img at bounding box center [679, 529] width 77 height 77
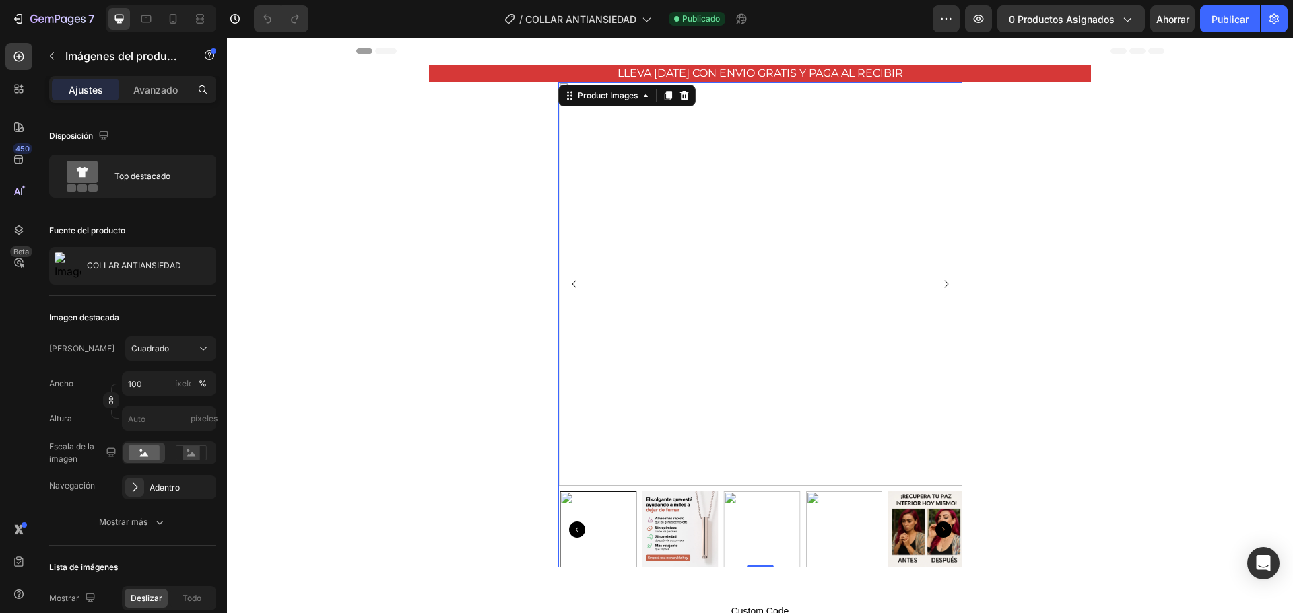
click at [722, 514] on div at bounding box center [760, 529] width 404 height 77
click at [690, 514] on img at bounding box center [678, 529] width 77 height 77
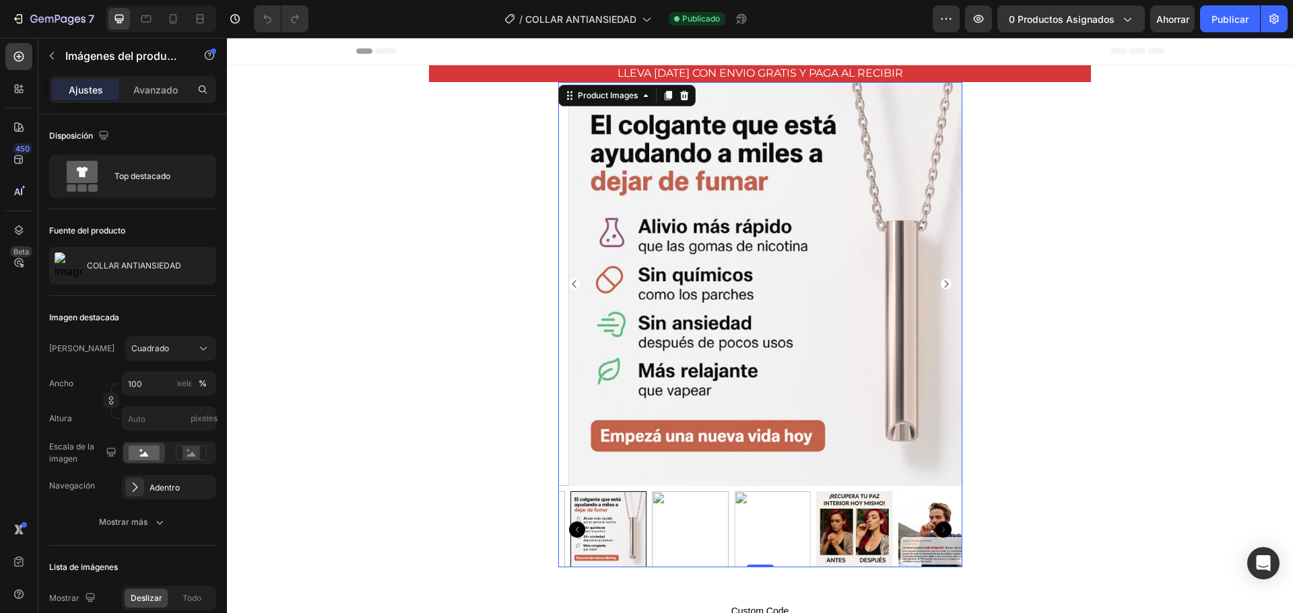
click at [734, 513] on img at bounding box center [772, 529] width 77 height 77
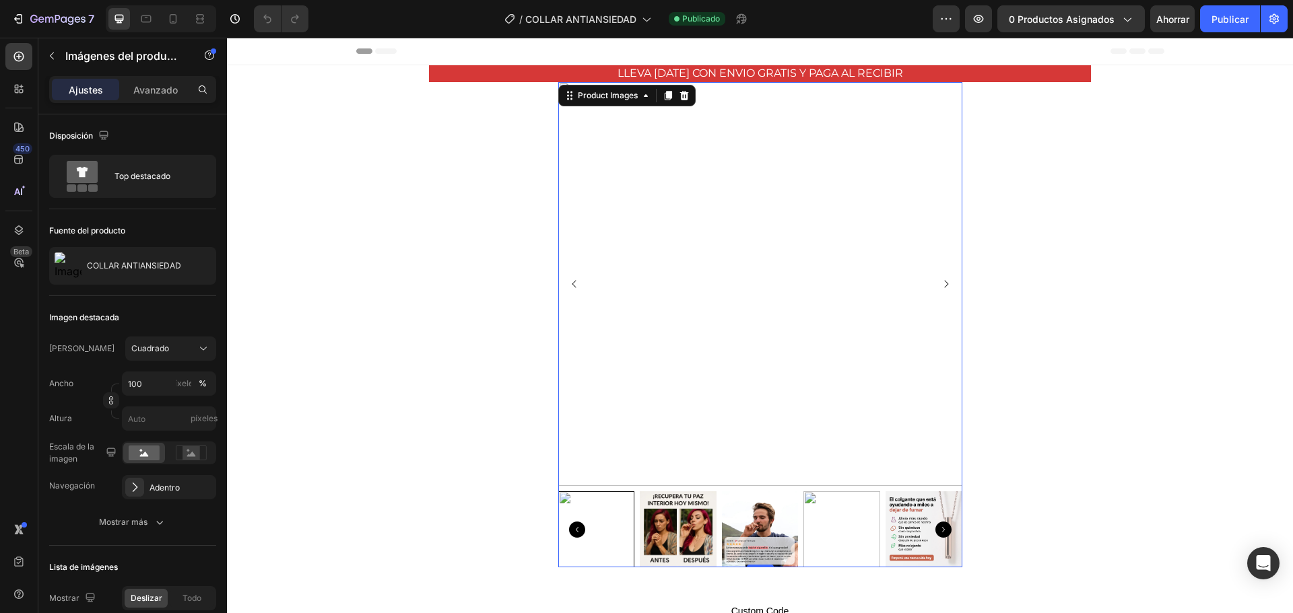
click at [732, 513] on img at bounding box center [760, 529] width 77 height 77
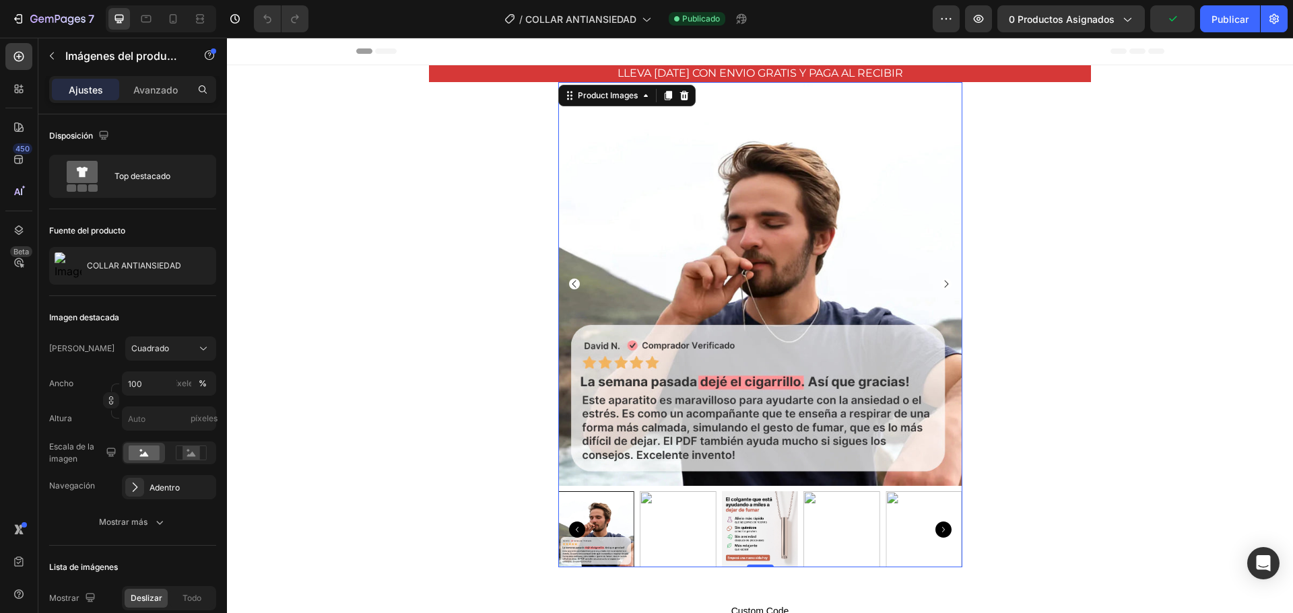
click at [649, 512] on img at bounding box center [678, 529] width 77 height 77
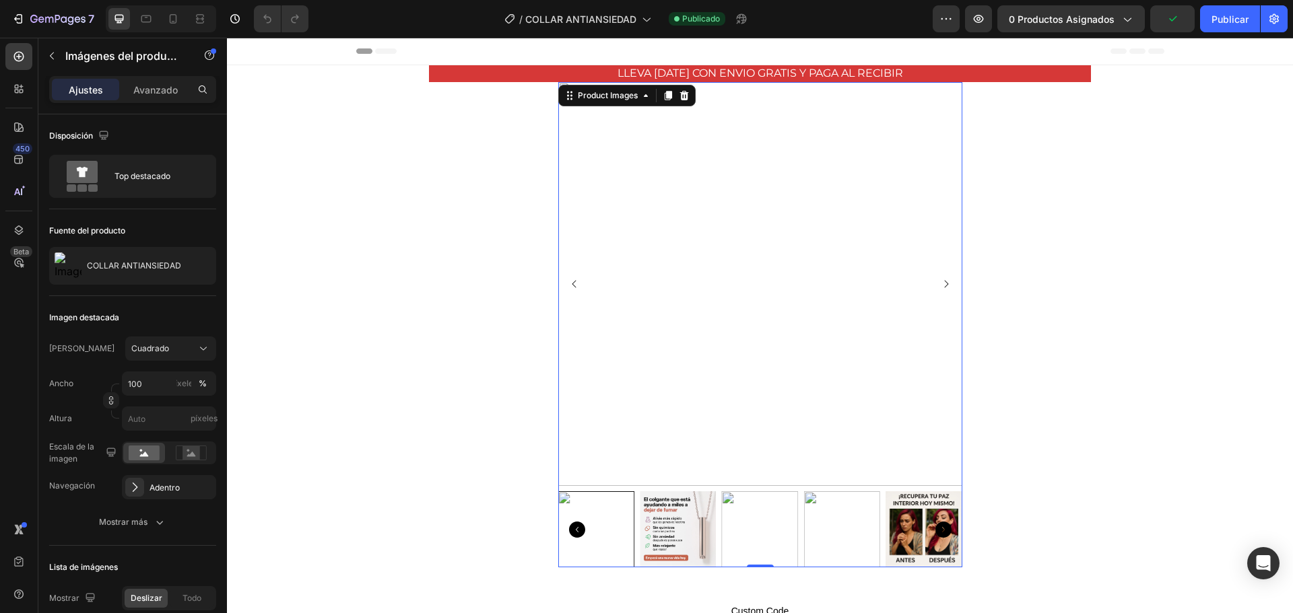
click at [675, 512] on img at bounding box center [678, 529] width 77 height 77
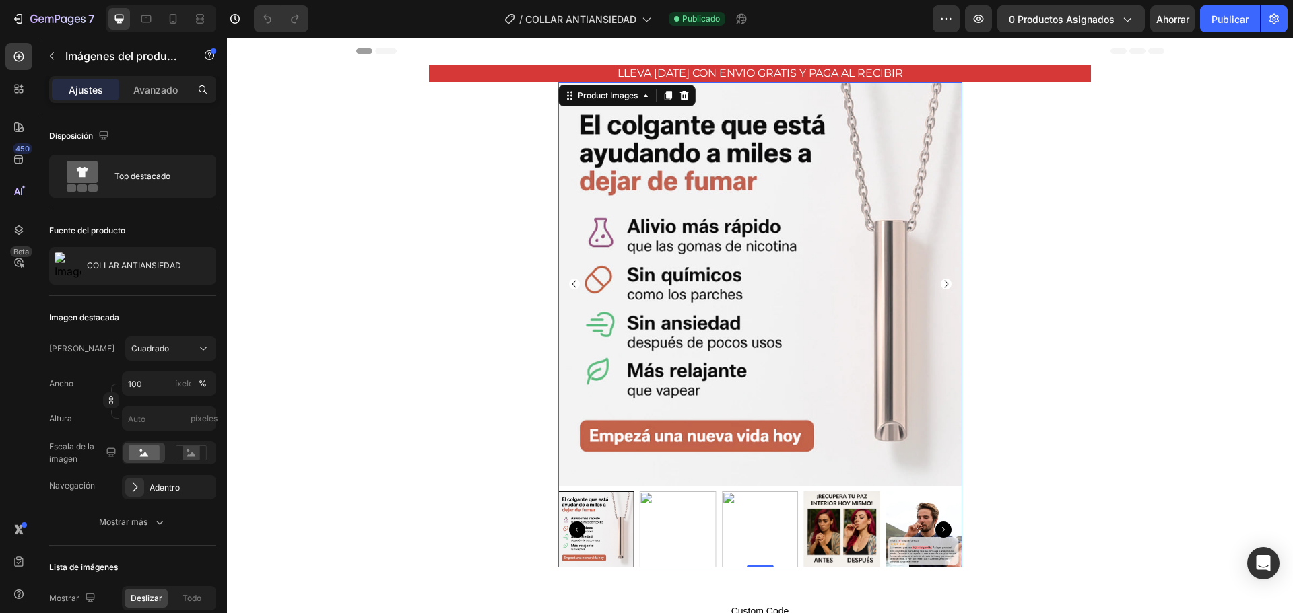
click at [679, 512] on img at bounding box center [678, 529] width 77 height 77
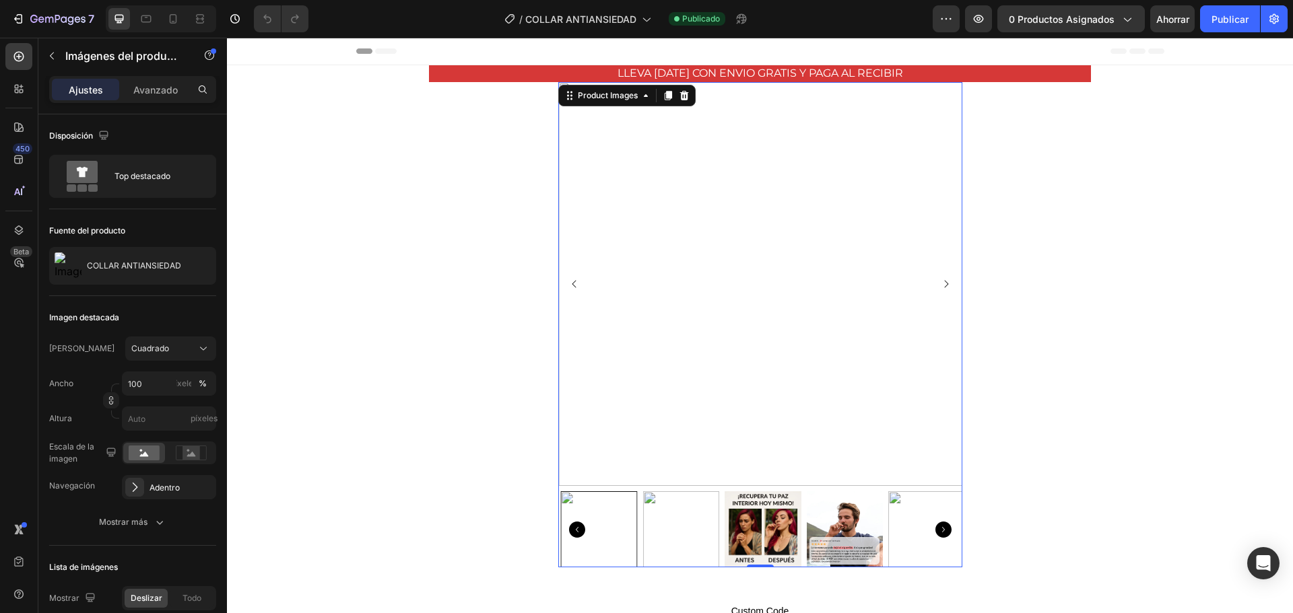
click at [697, 511] on img at bounding box center [681, 529] width 77 height 77
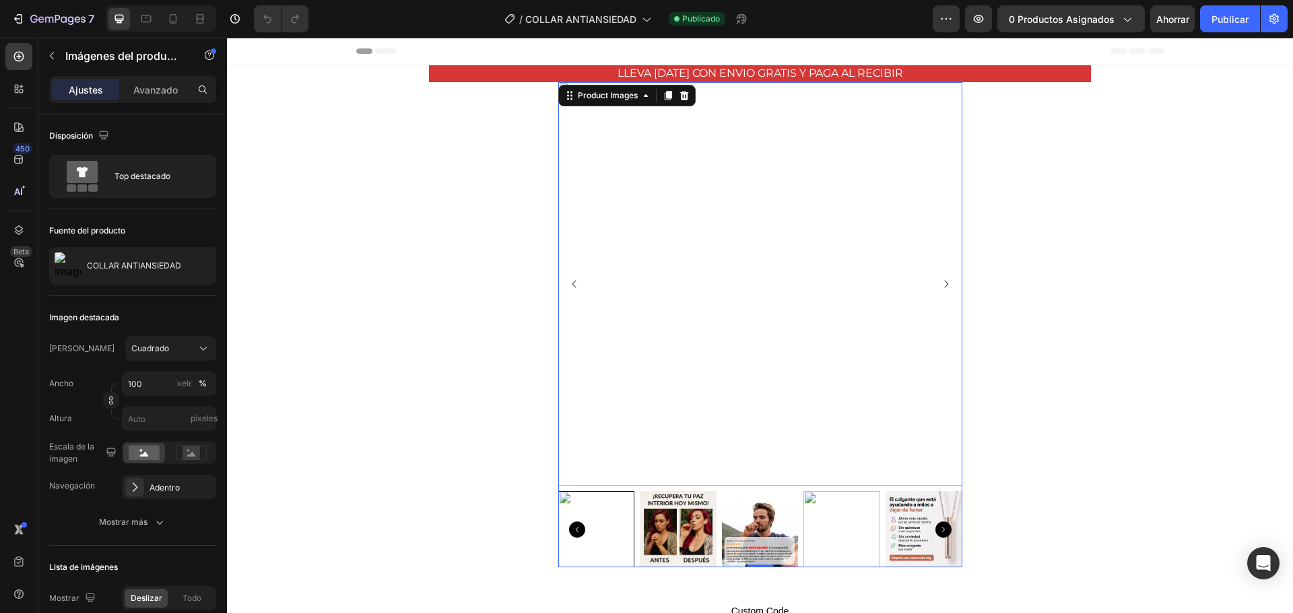
click at [679, 510] on img at bounding box center [678, 529] width 77 height 77
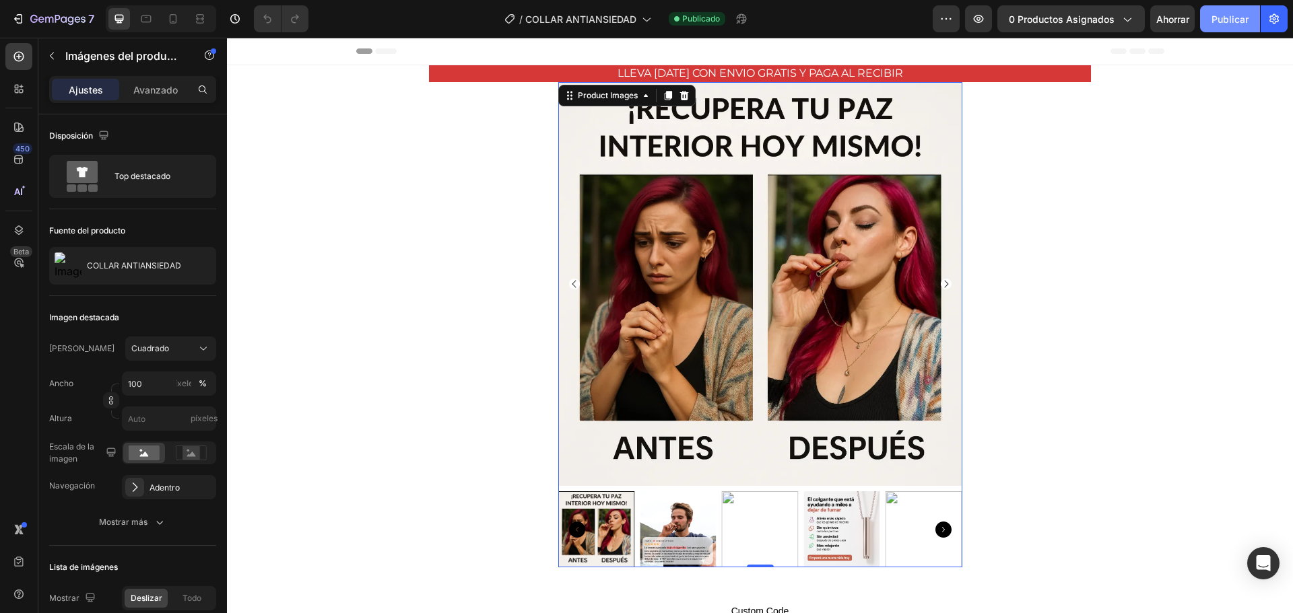
click at [1229, 5] on button "Publicar" at bounding box center [1230, 18] width 60 height 27
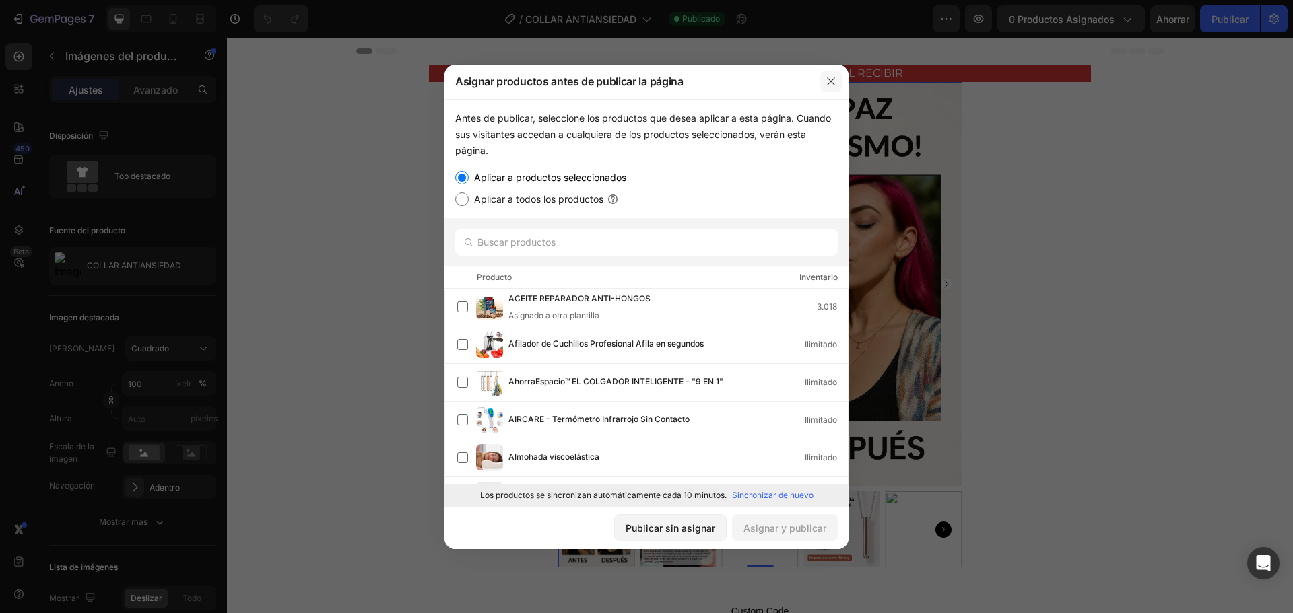
click at [827, 83] on icon "button" at bounding box center [830, 81] width 11 height 11
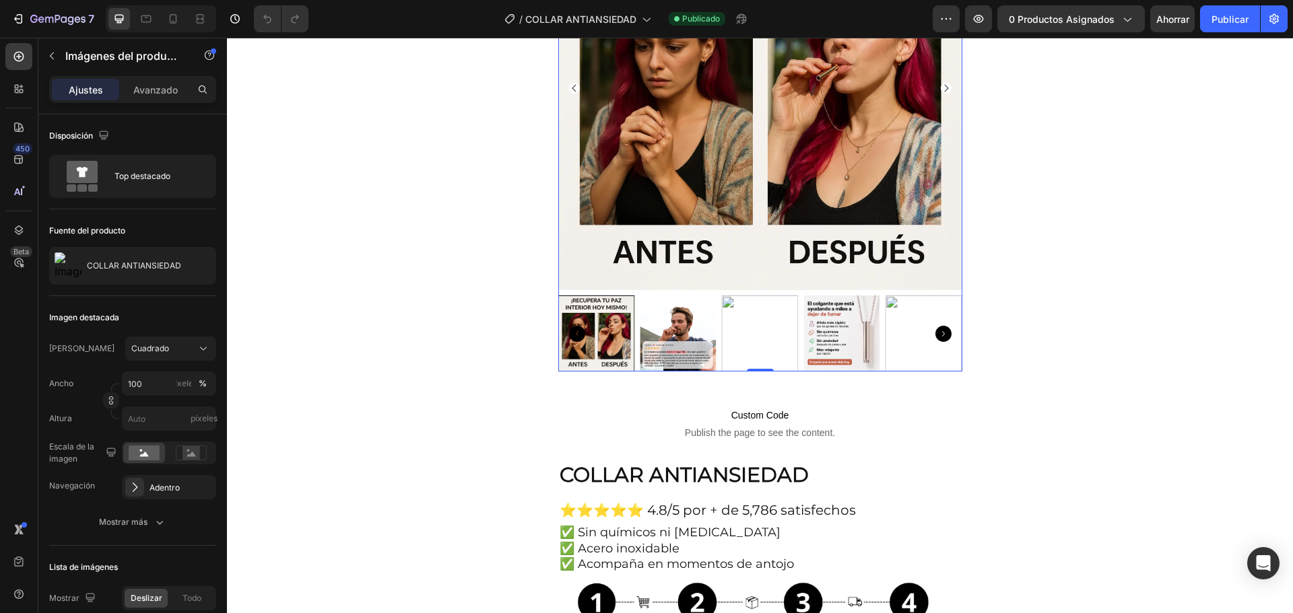
scroll to position [67, 0]
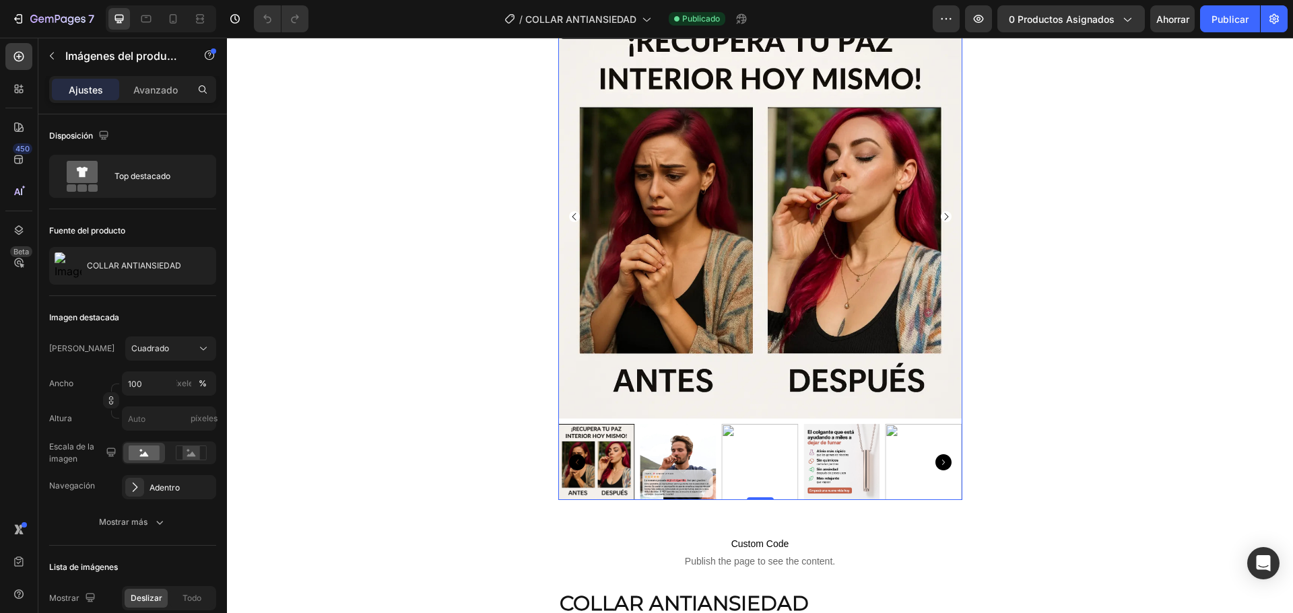
click at [749, 452] on img at bounding box center [760, 462] width 77 height 77
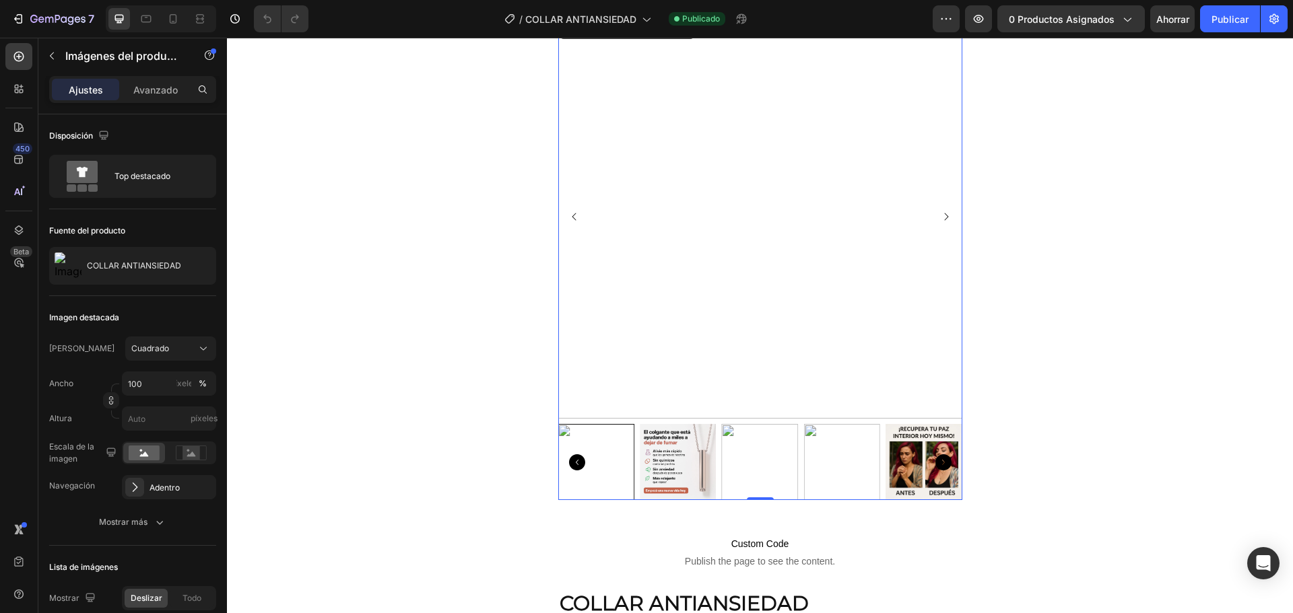
drag, startPoint x: 730, startPoint y: 444, endPoint x: 336, endPoint y: 73, distance: 540.6
click at [729, 444] on img at bounding box center [760, 462] width 77 height 77
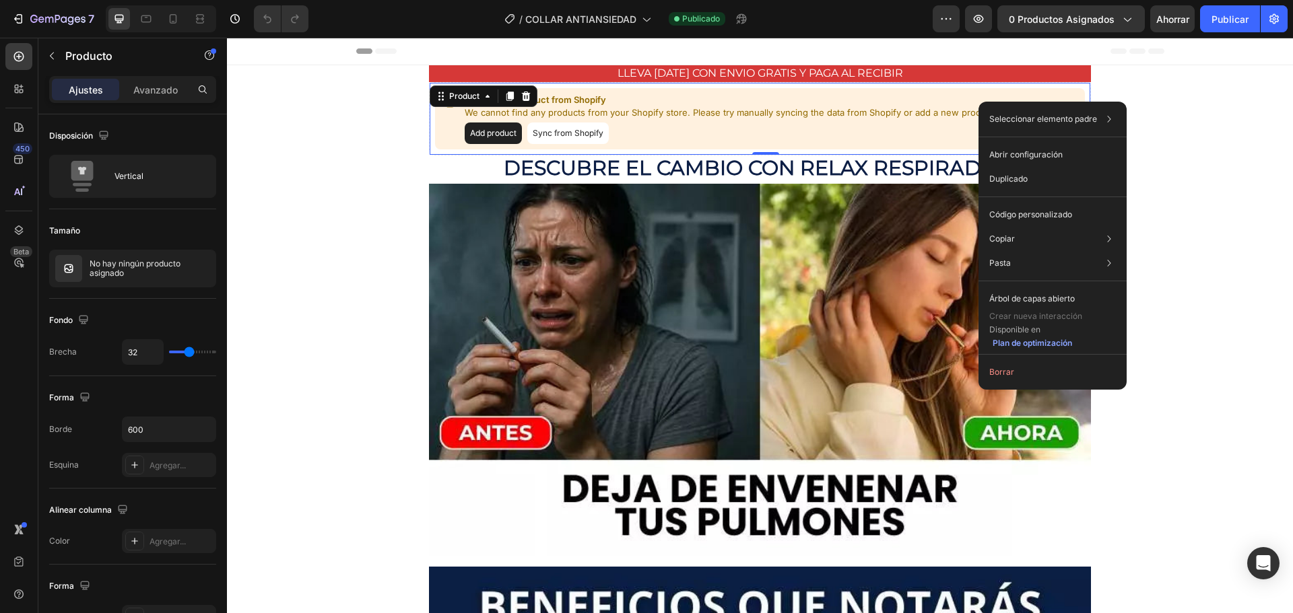
click at [656, 123] on div "Add product Sync from Shopify" at bounding box center [731, 134] width 532 height 22
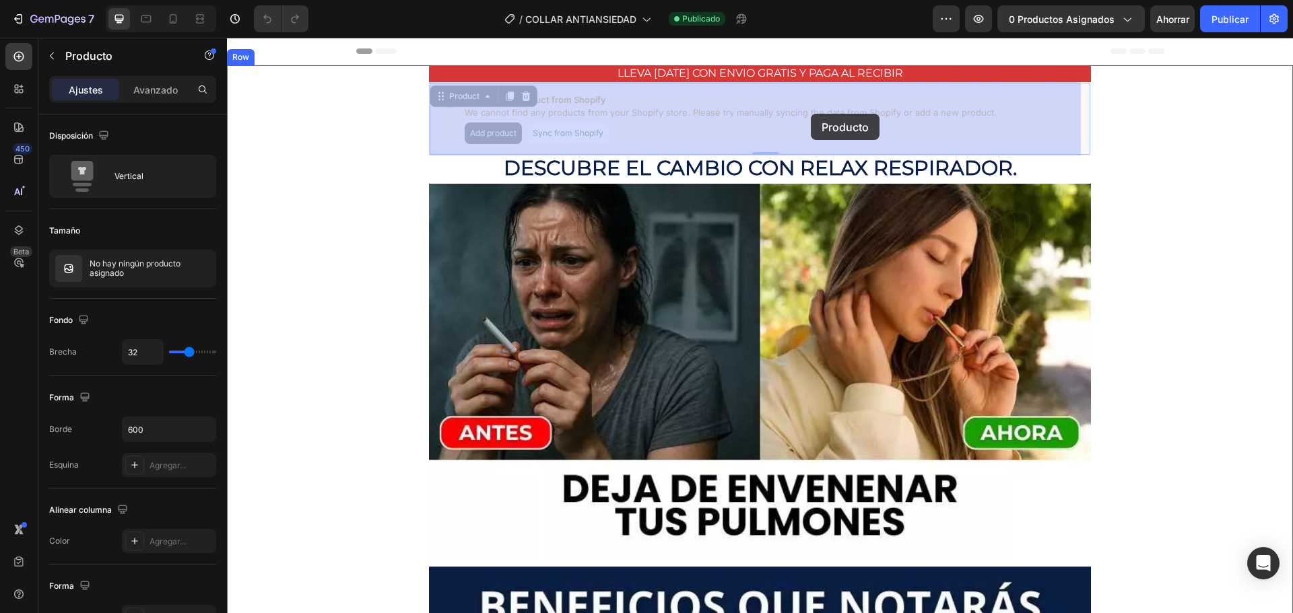
drag, startPoint x: 990, startPoint y: 112, endPoint x: 811, endPoint y: 114, distance: 179.8
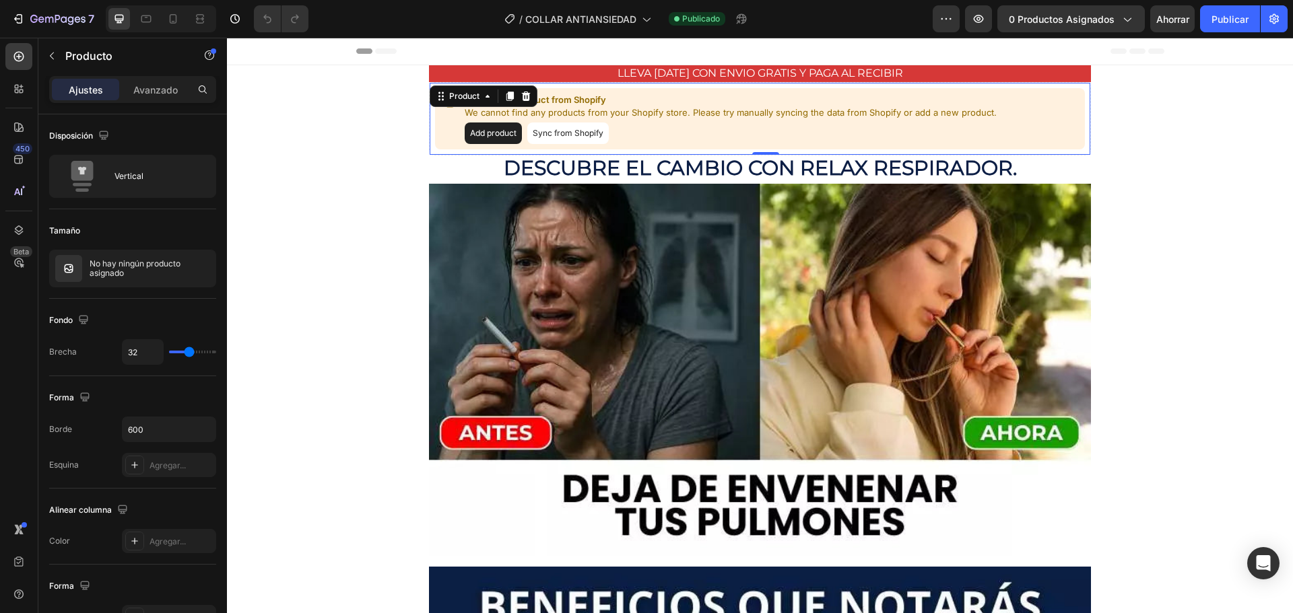
click at [481, 126] on button "Add product" at bounding box center [493, 134] width 57 height 22
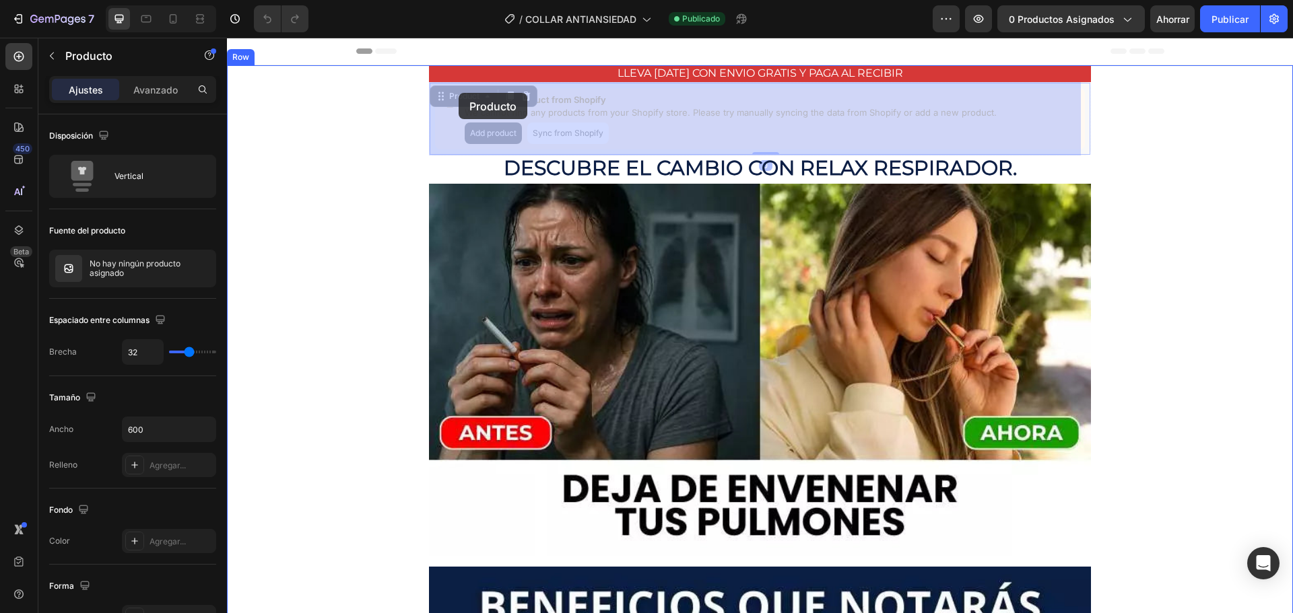
drag, startPoint x: 470, startPoint y: 98, endPoint x: 448, endPoint y: 92, distance: 22.4
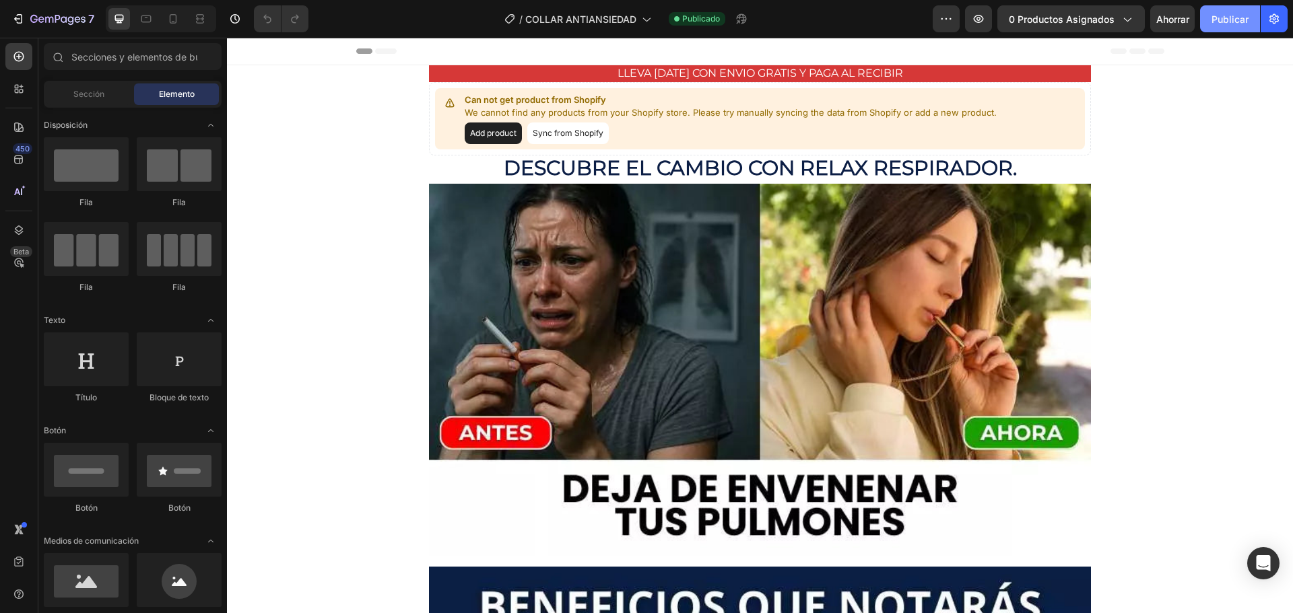
click at [1225, 26] on font "Publicar" at bounding box center [1229, 19] width 37 height 14
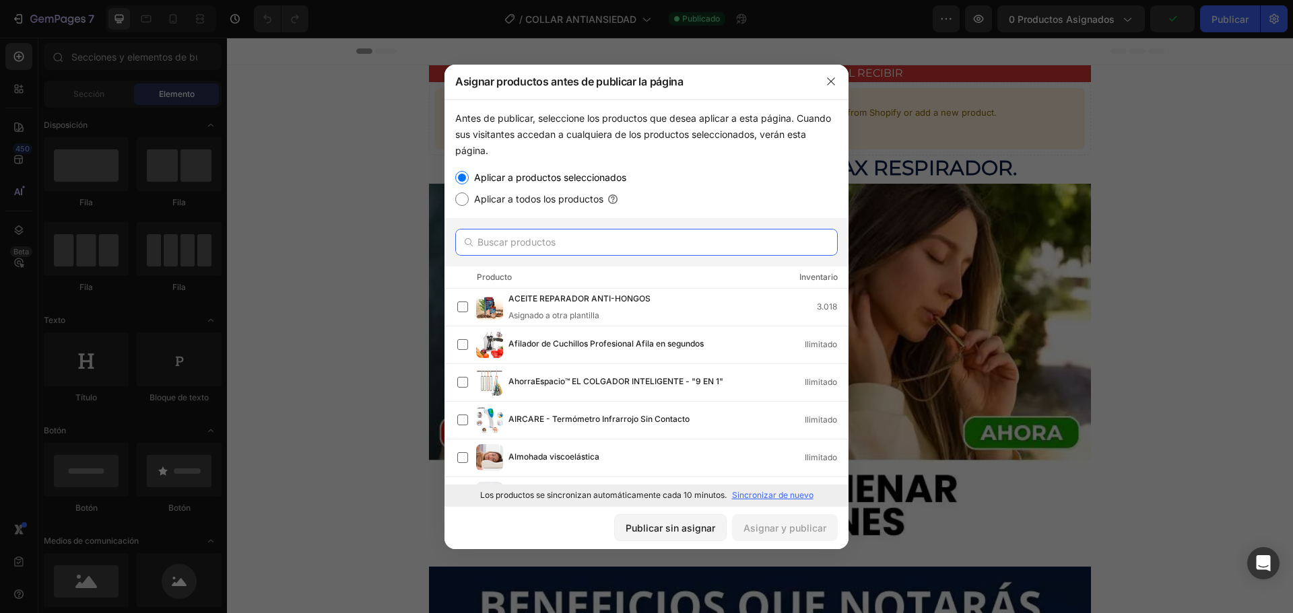
click at [545, 241] on input "text" at bounding box center [646, 242] width 382 height 27
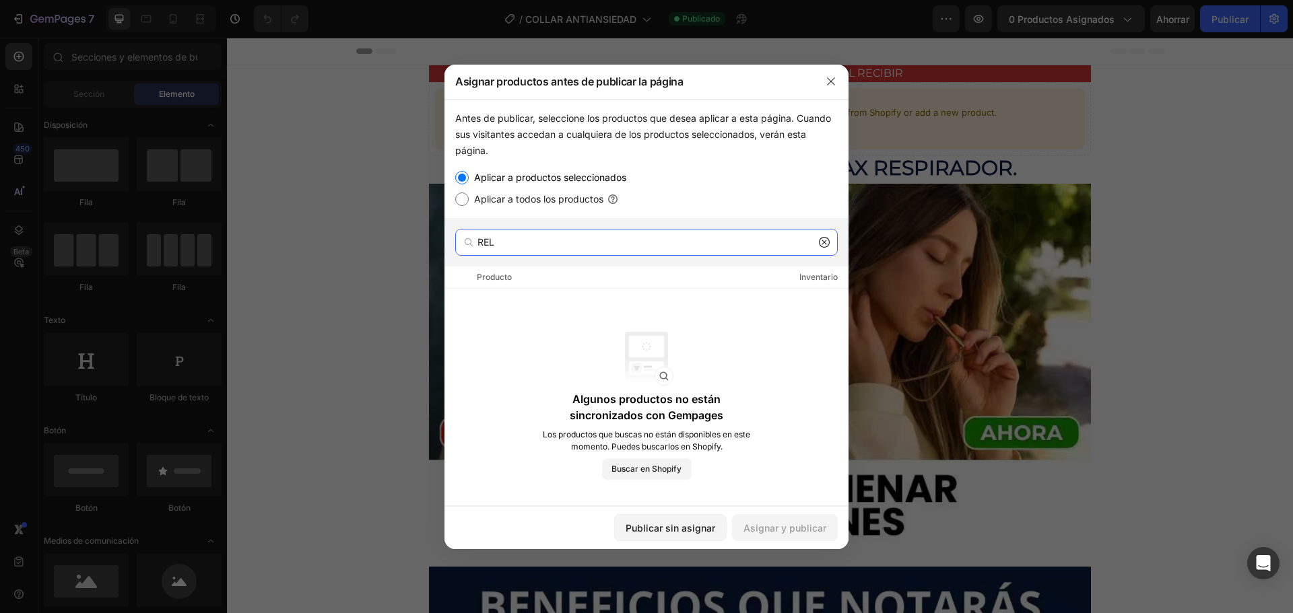
type input "[MEDICAL_DATA]"
drag, startPoint x: 515, startPoint y: 246, endPoint x: 463, endPoint y: 242, distance: 52.0
click at [463, 242] on div "[MEDICAL_DATA]" at bounding box center [646, 242] width 382 height 27
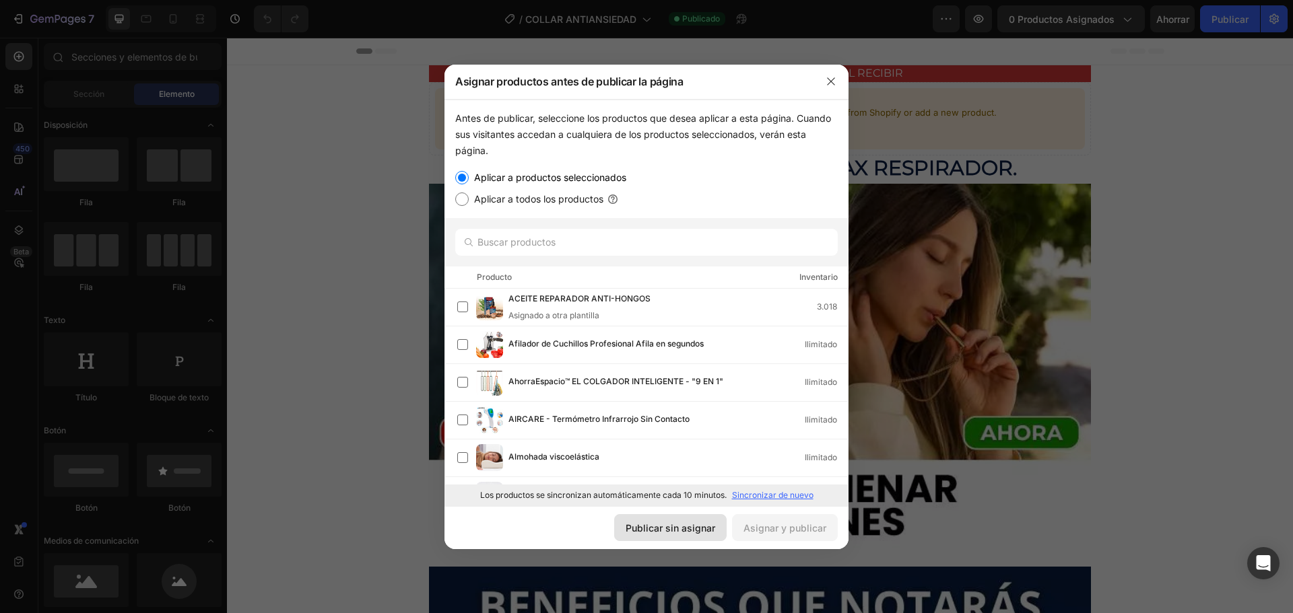
click at [658, 527] on font "Publicar sin asignar" at bounding box center [670, 527] width 90 height 11
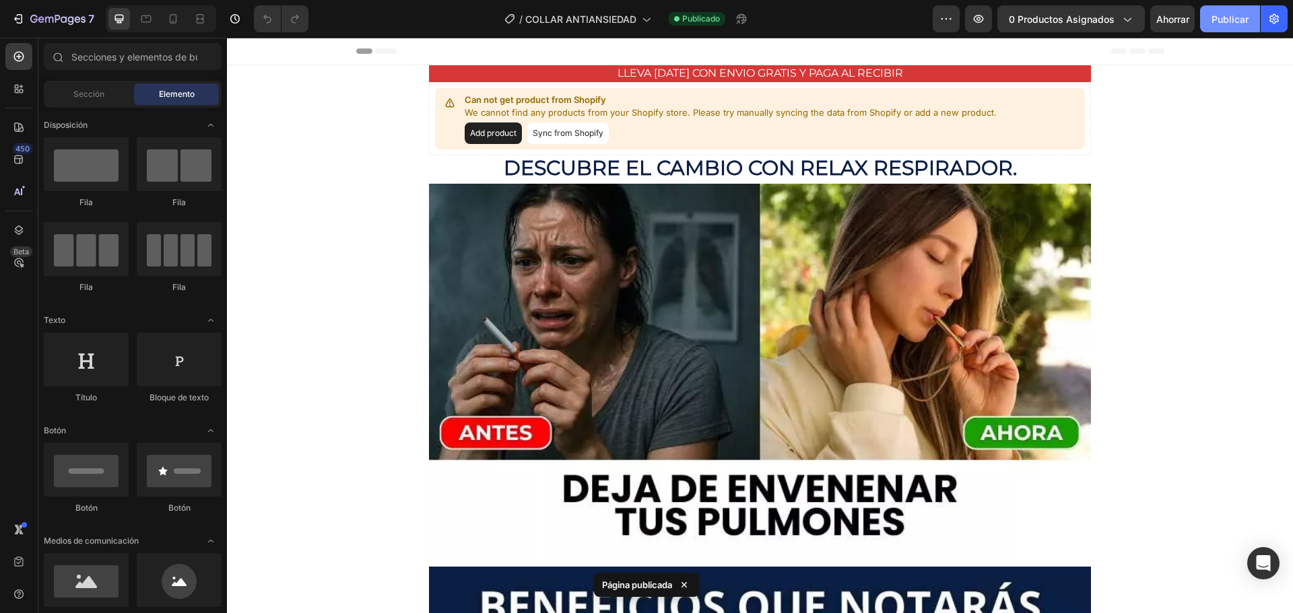
click at [1229, 20] on font "Publicar" at bounding box center [1229, 18] width 37 height 11
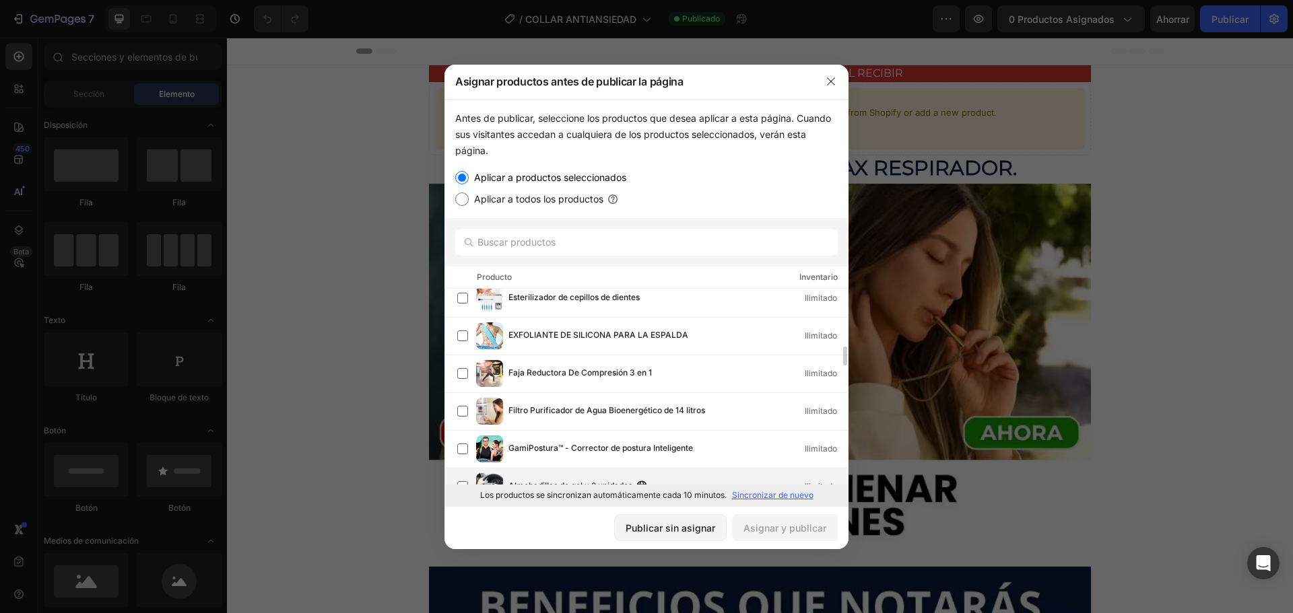
scroll to position [717, 0]
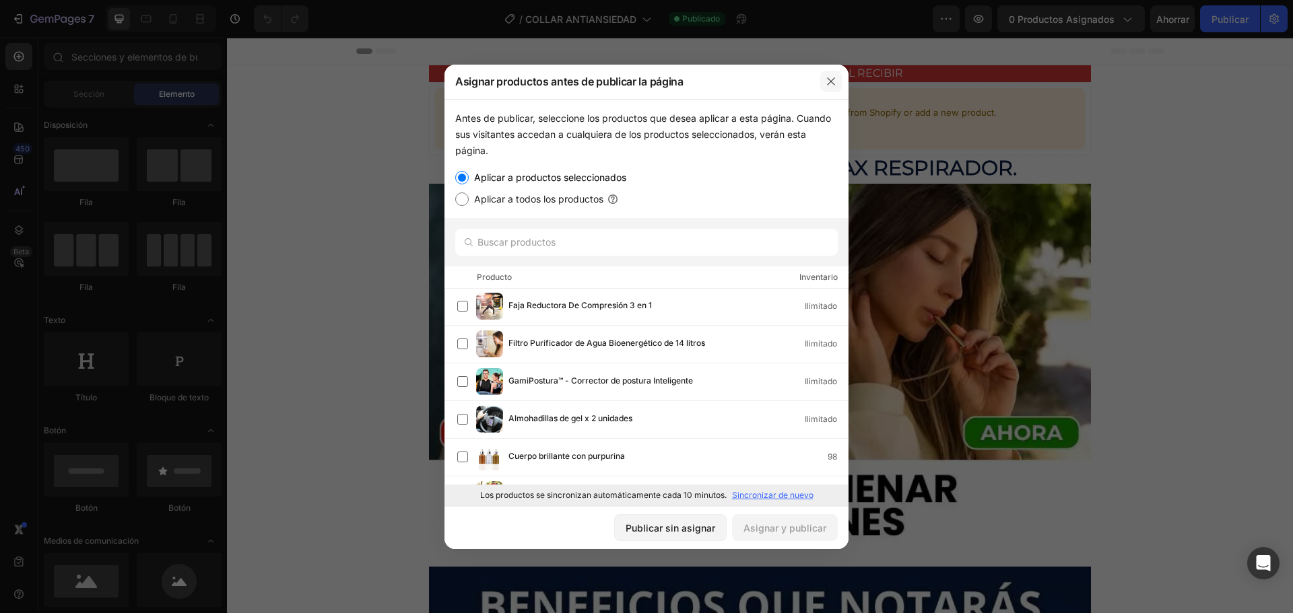
click at [827, 77] on icon "button" at bounding box center [830, 81] width 11 height 11
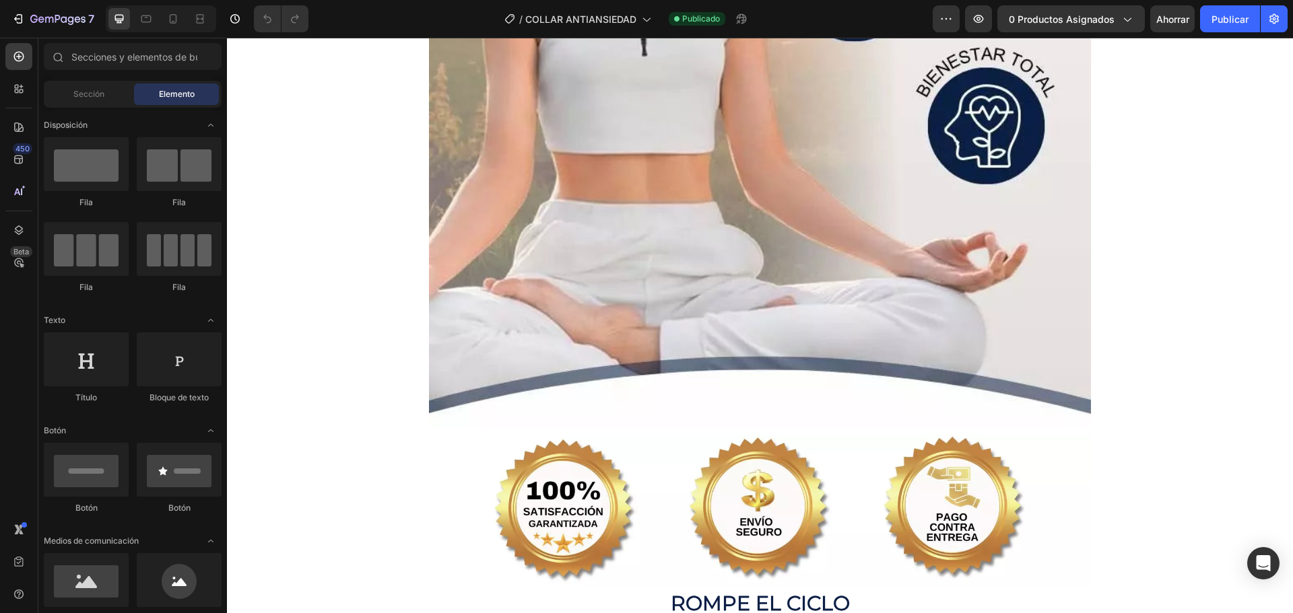
scroll to position [1077, 0]
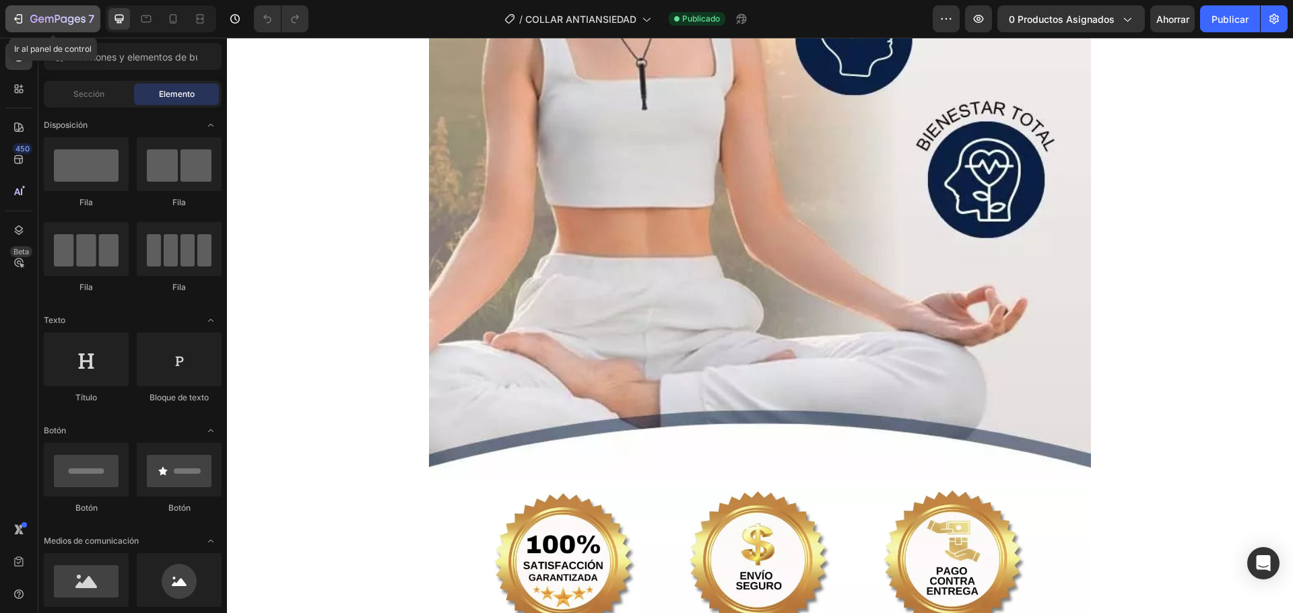
click at [37, 15] on icon "button" at bounding box center [57, 19] width 55 height 11
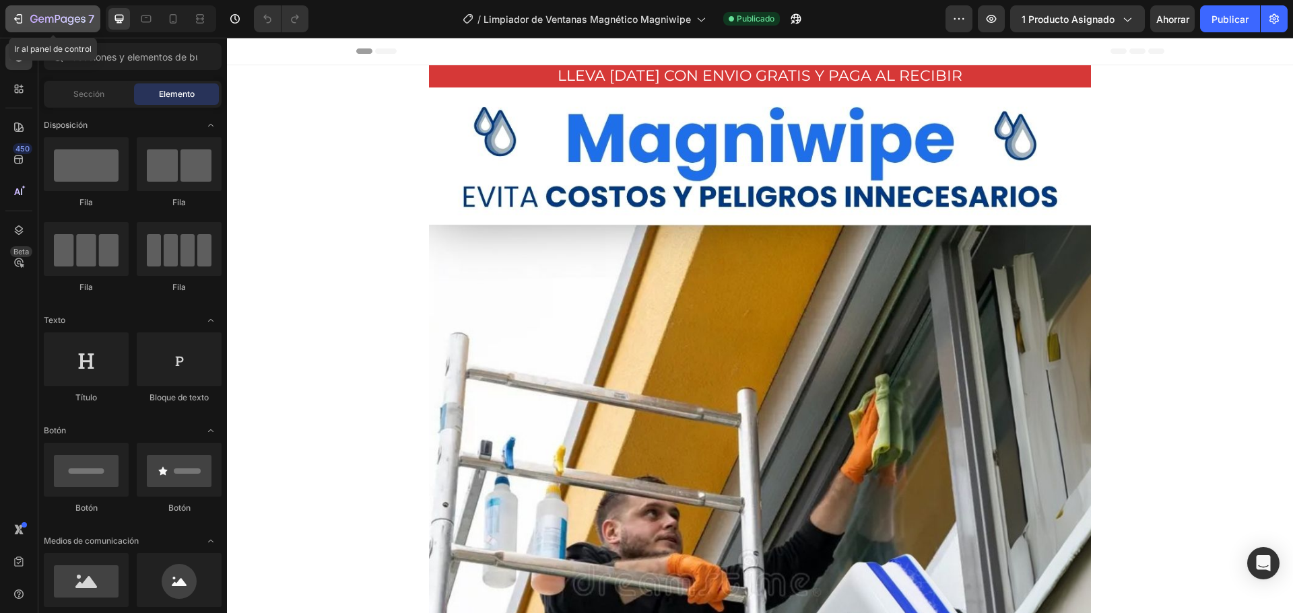
click at [15, 11] on div "7" at bounding box center [52, 19] width 83 height 16
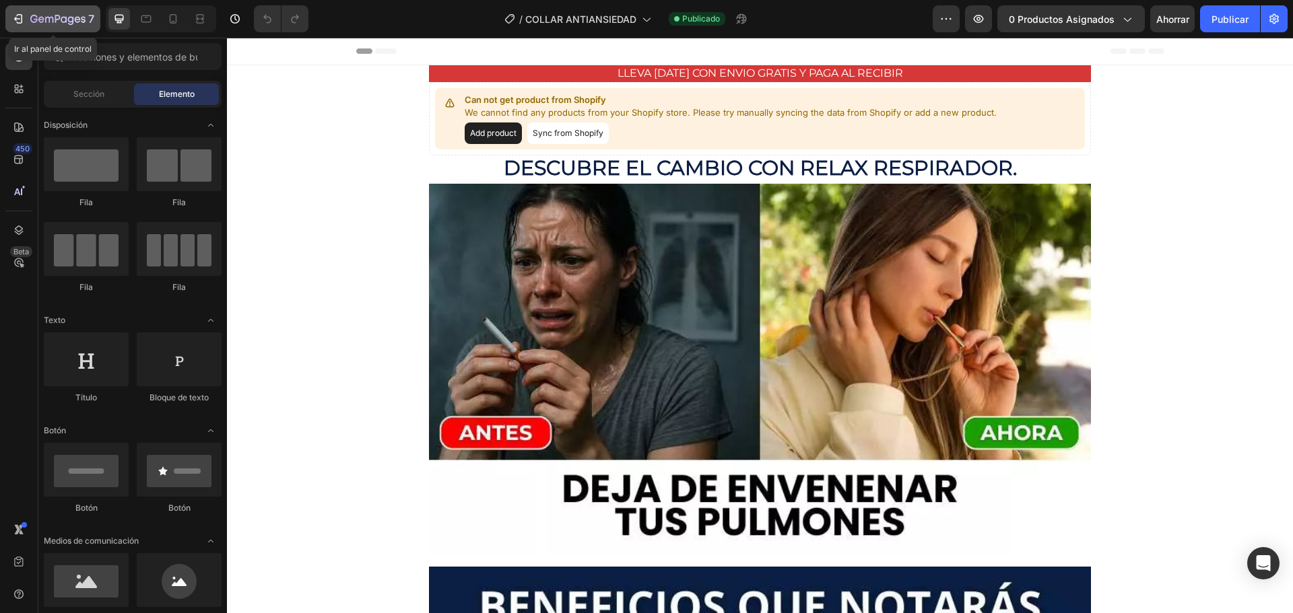
click at [74, 22] on icon "button" at bounding box center [57, 19] width 55 height 11
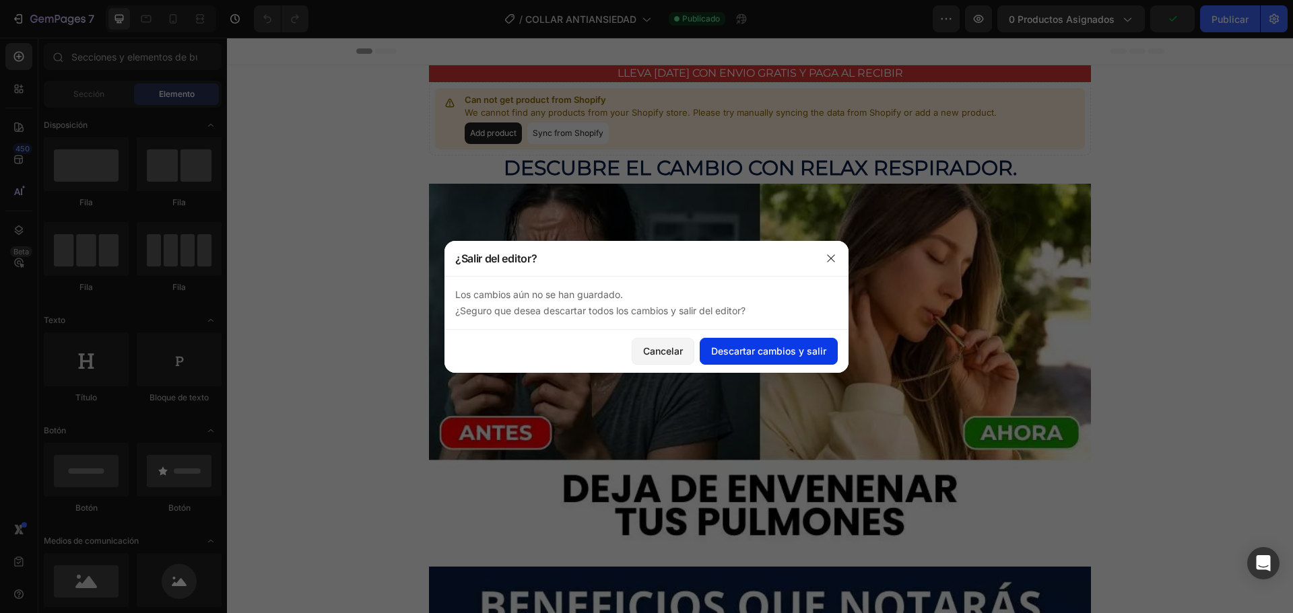
click at [762, 348] on font "Descartar cambios y salir" at bounding box center [768, 350] width 115 height 11
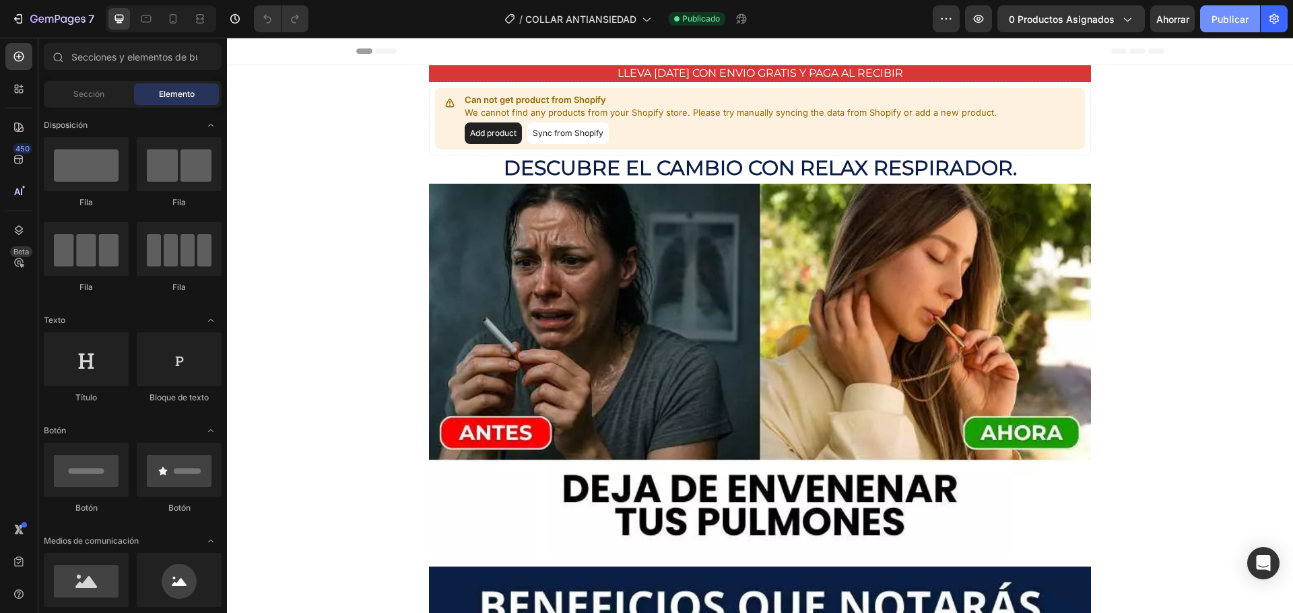
click at [1214, 15] on font "Publicar" at bounding box center [1229, 18] width 37 height 11
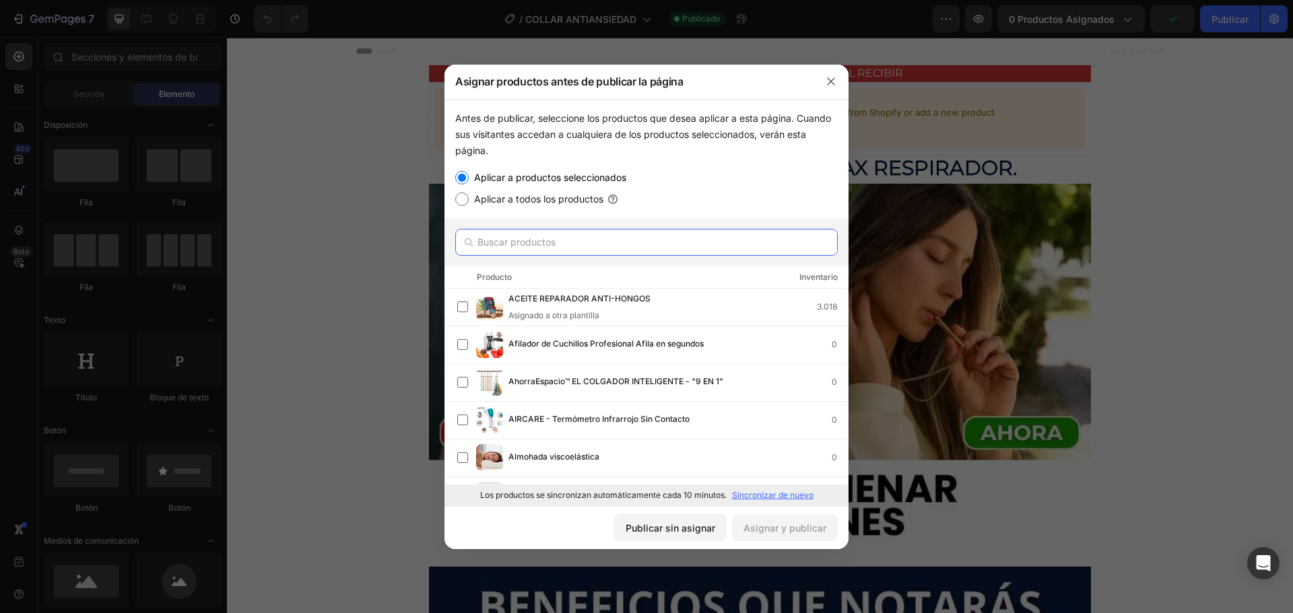
click at [531, 248] on input "text" at bounding box center [646, 242] width 382 height 27
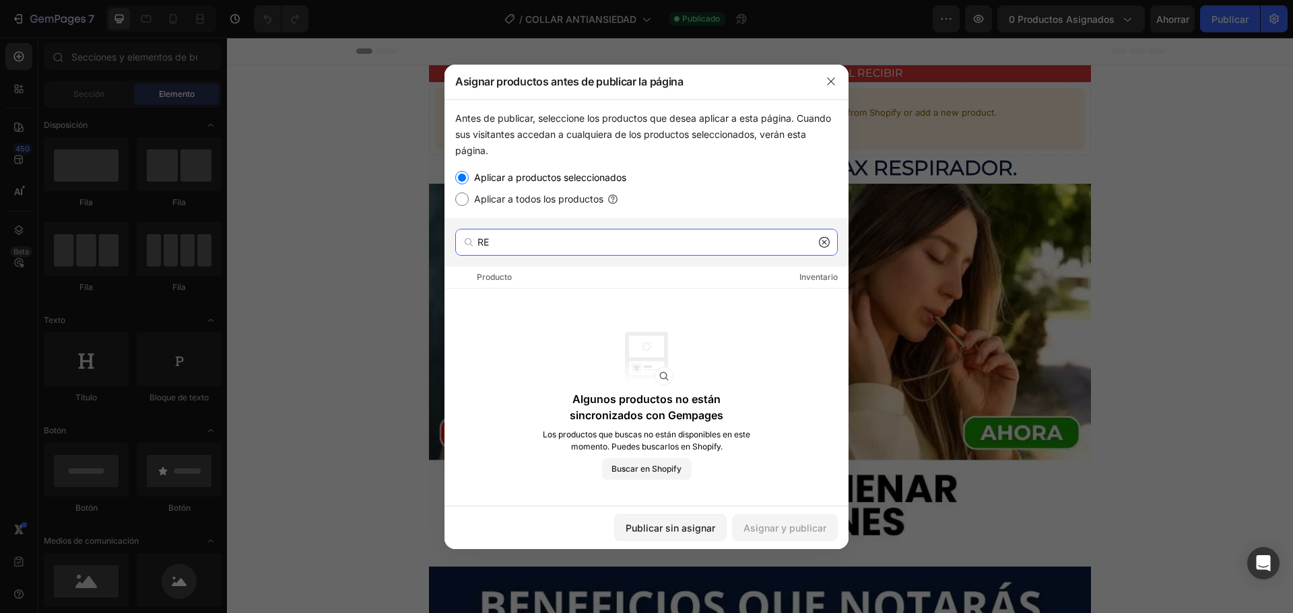
type input "R"
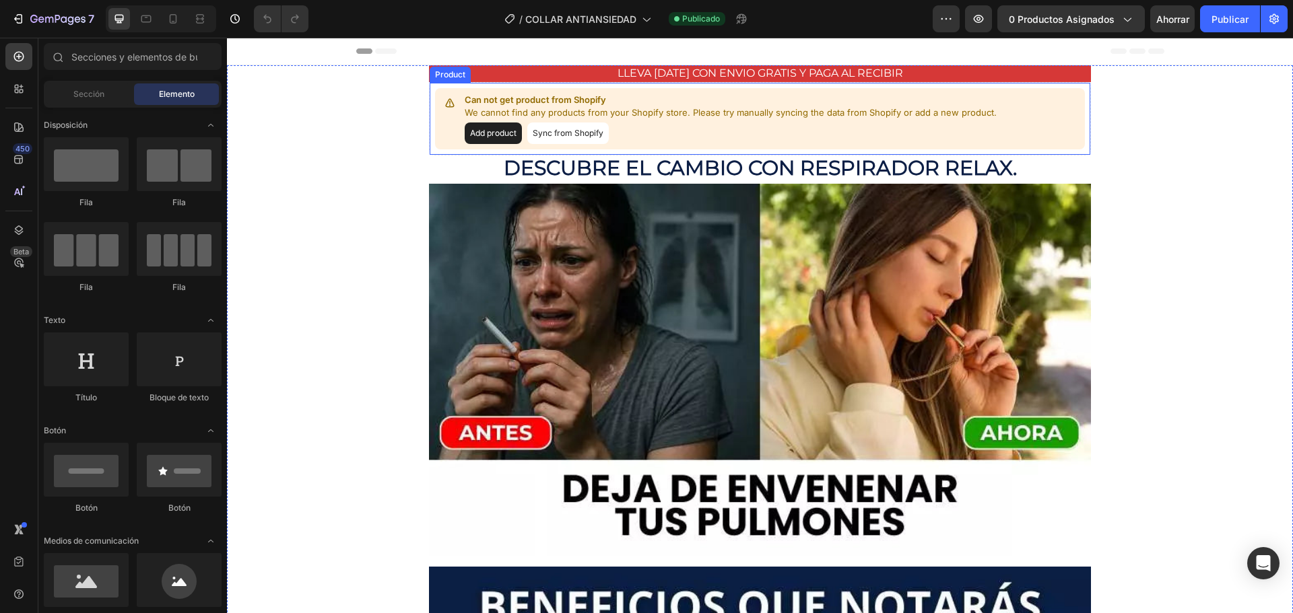
click at [508, 138] on button "Add product" at bounding box center [493, 134] width 57 height 22
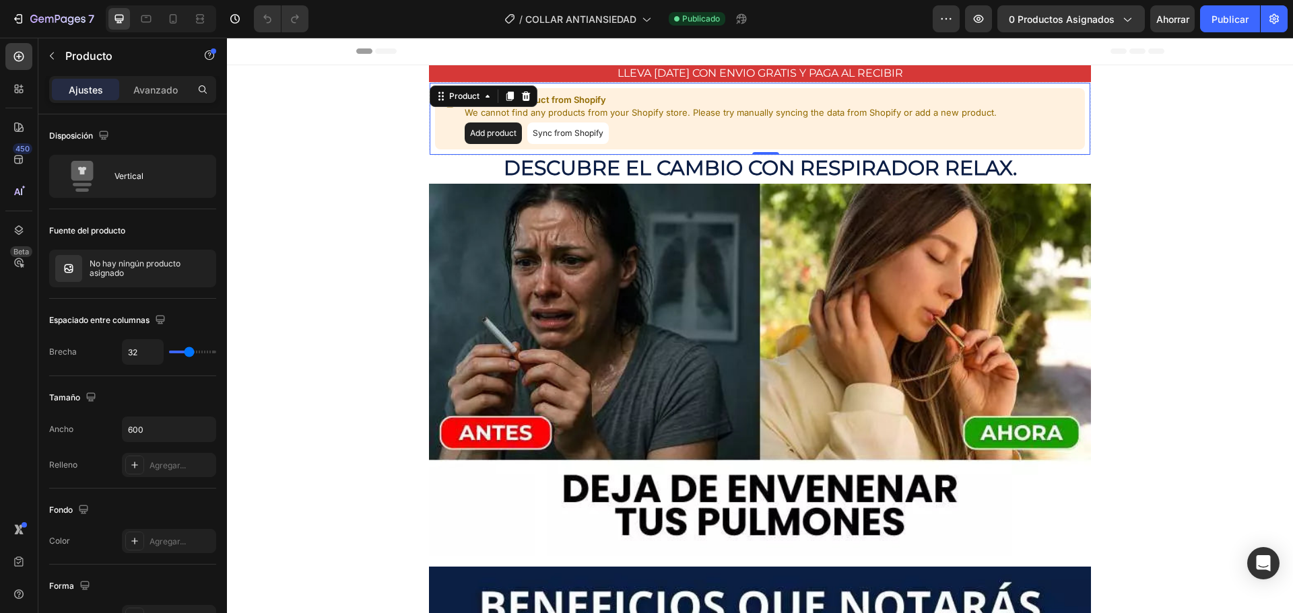
click at [739, 125] on div "Add product Sync from Shopify" at bounding box center [731, 134] width 532 height 22
click at [465, 99] on div "Product" at bounding box center [464, 96] width 36 height 12
click at [679, 104] on p "Can not get product from Shopify" at bounding box center [731, 100] width 532 height 13
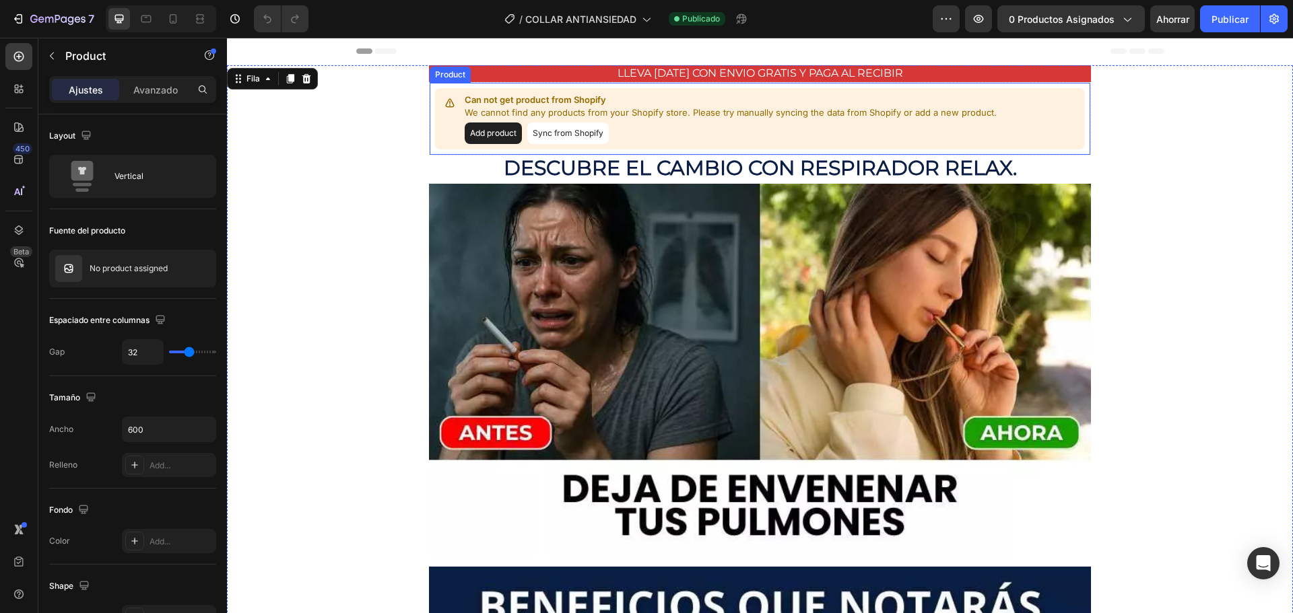
click at [749, 120] on div "Can not get product from Shopify We cannot find any products from your Shopify …" at bounding box center [731, 119] width 532 height 50
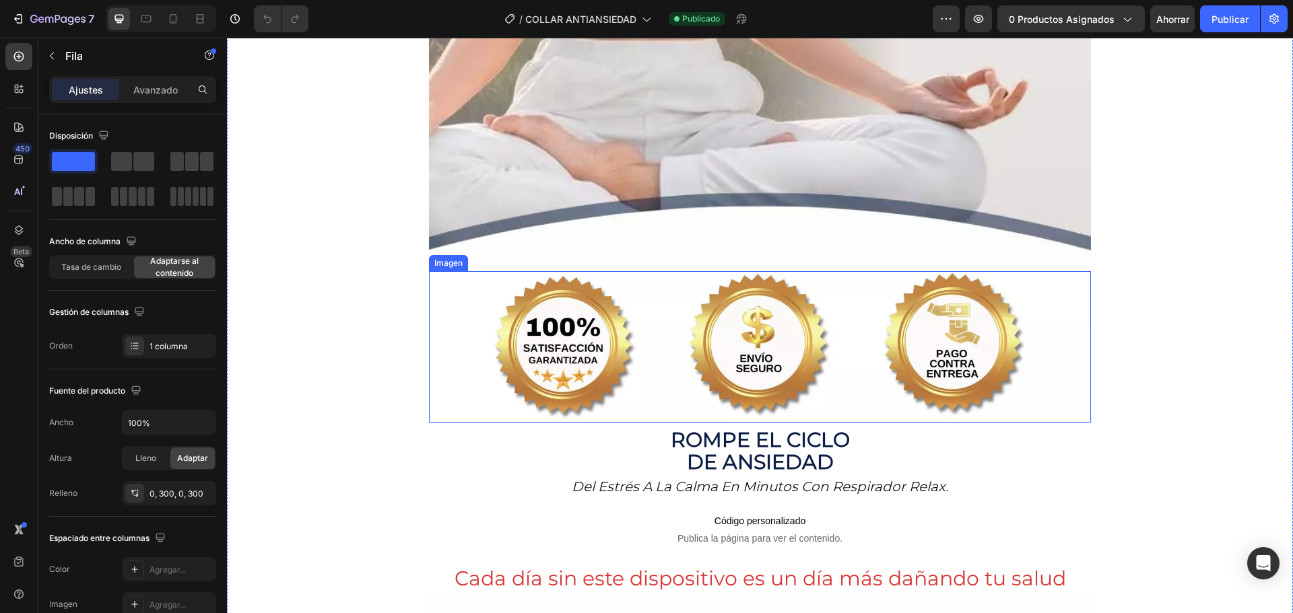
scroll to position [1414, 0]
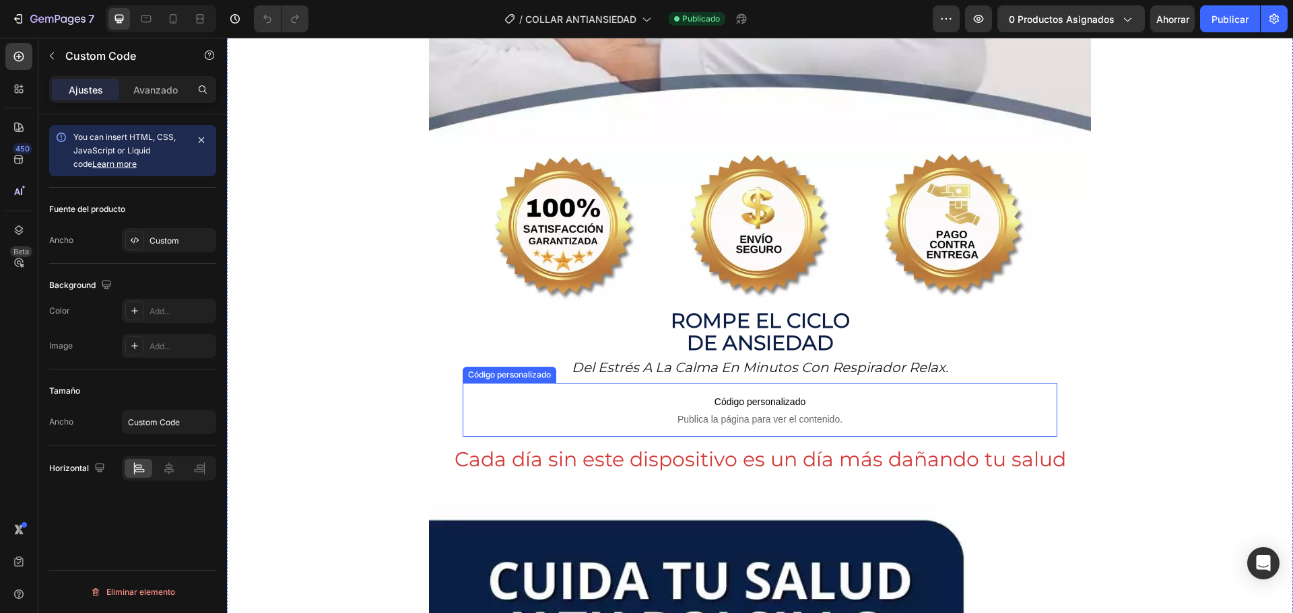
click at [743, 394] on span "Código personalizado" at bounding box center [760, 402] width 594 height 16
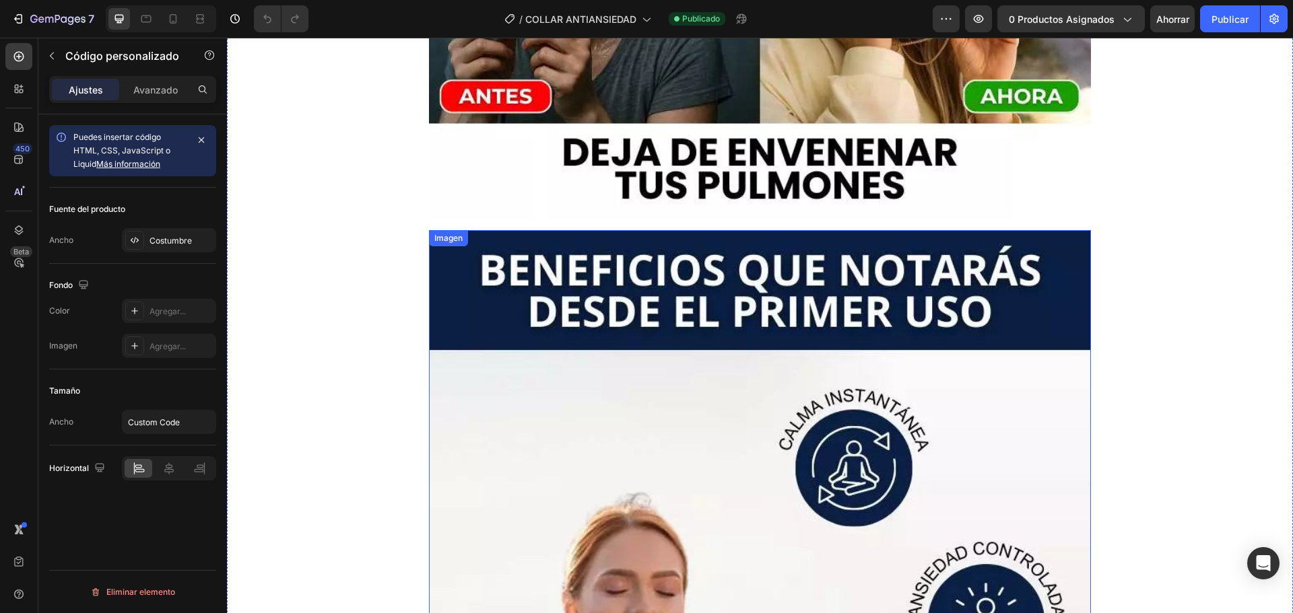
scroll to position [0, 0]
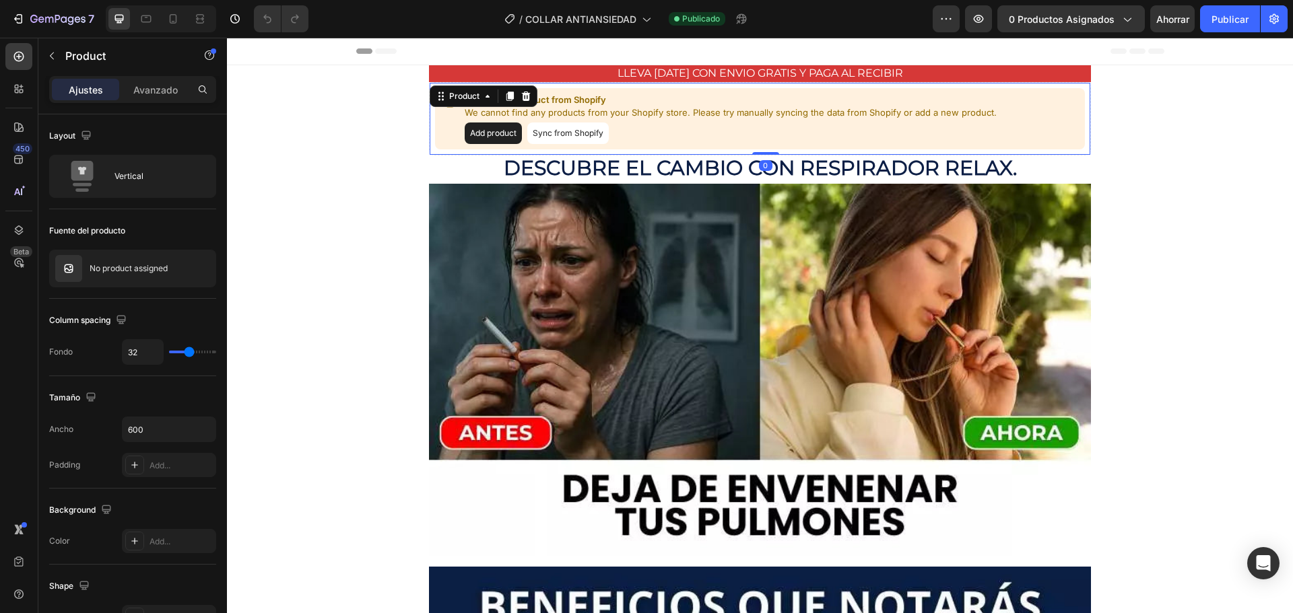
click at [690, 121] on div "Can not get product from Shopify We cannot find any products from your Shopify …" at bounding box center [731, 119] width 532 height 50
click at [143, 98] on div "Avanzado" at bounding box center [155, 90] width 67 height 22
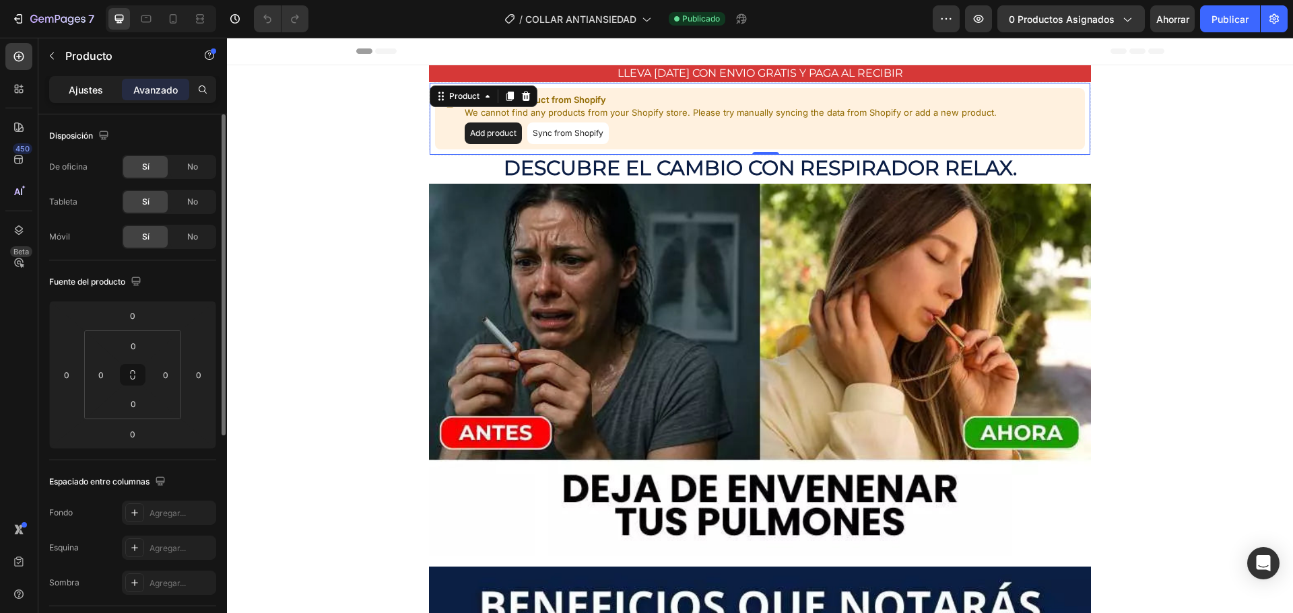
click at [90, 94] on font "Ajustes" at bounding box center [86, 89] width 34 height 11
